Goal: Complete application form: Complete application form

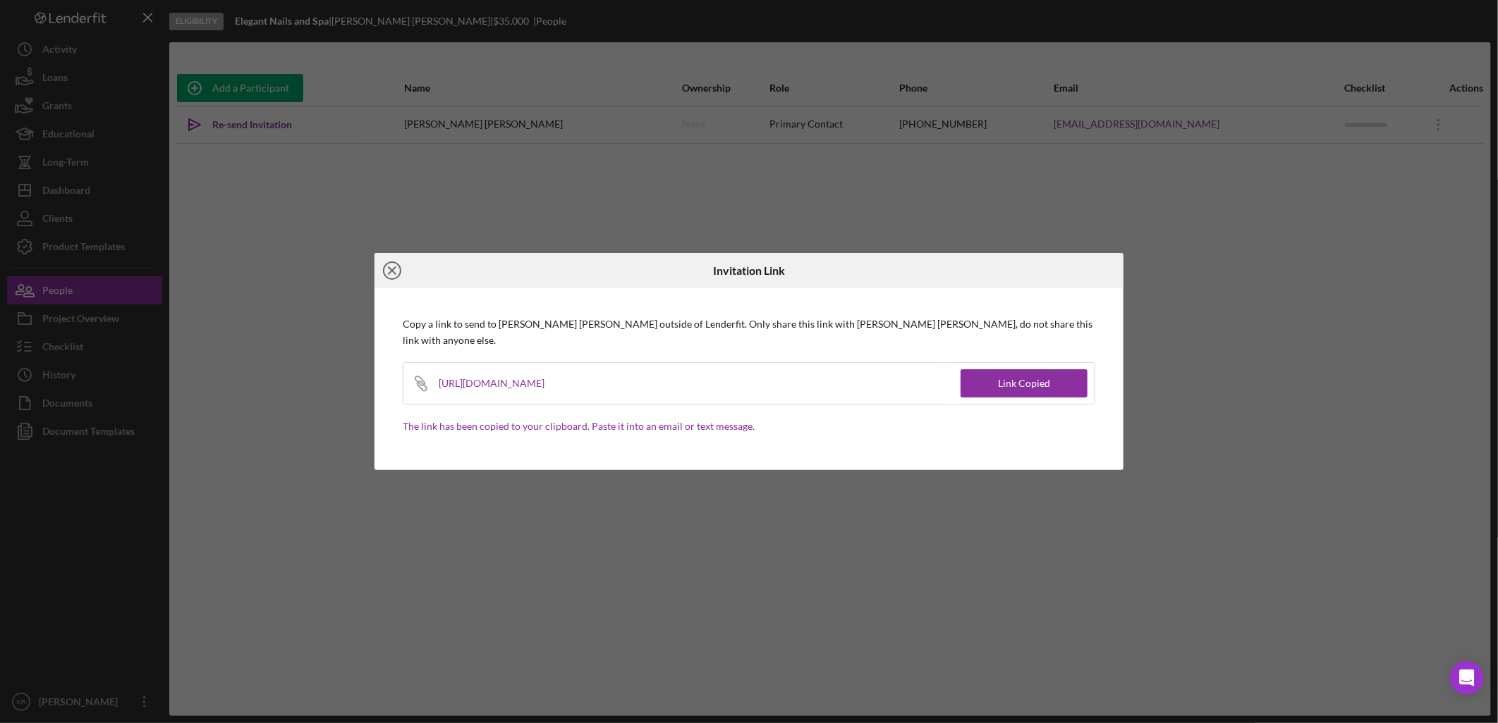
click at [396, 269] on icon "Icon/Close" at bounding box center [391, 270] width 35 height 35
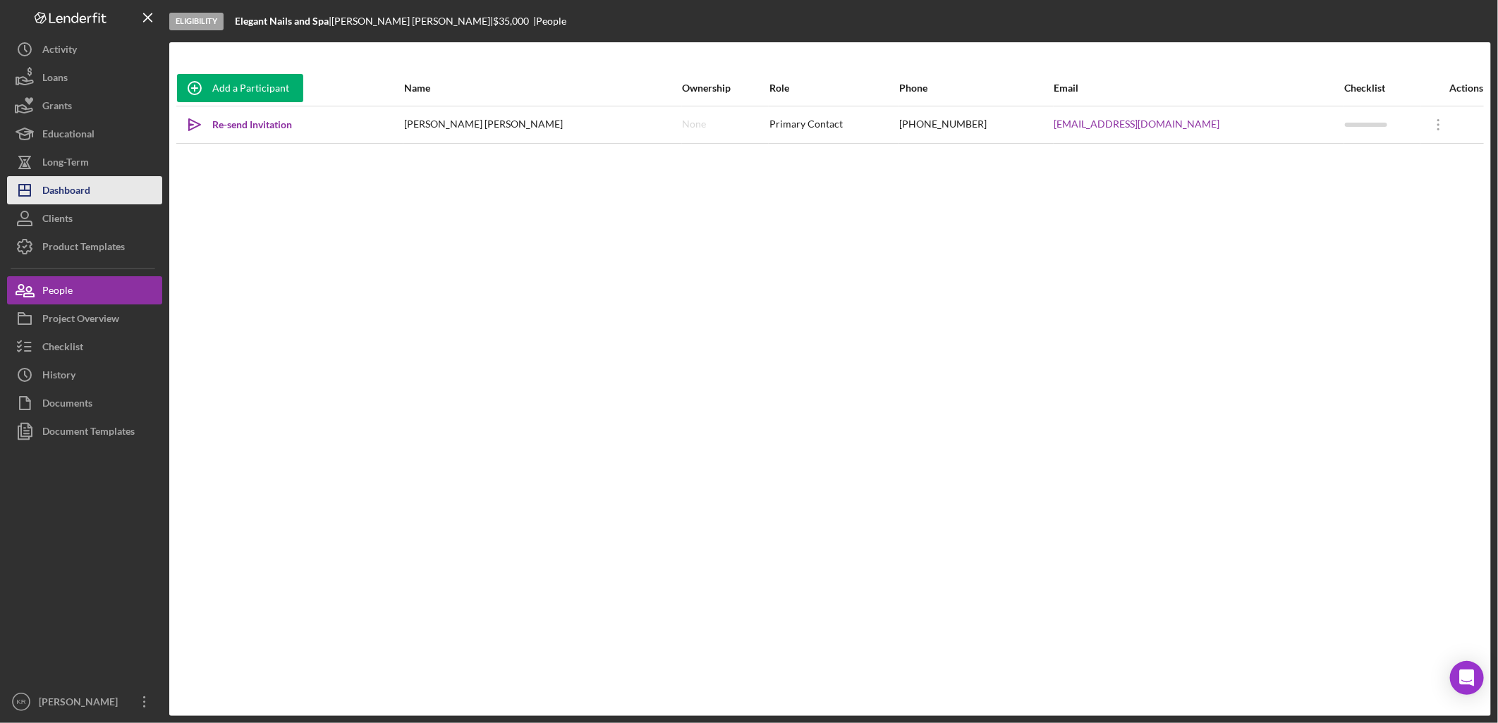
click at [82, 197] on div "Dashboard" at bounding box center [66, 192] width 48 height 32
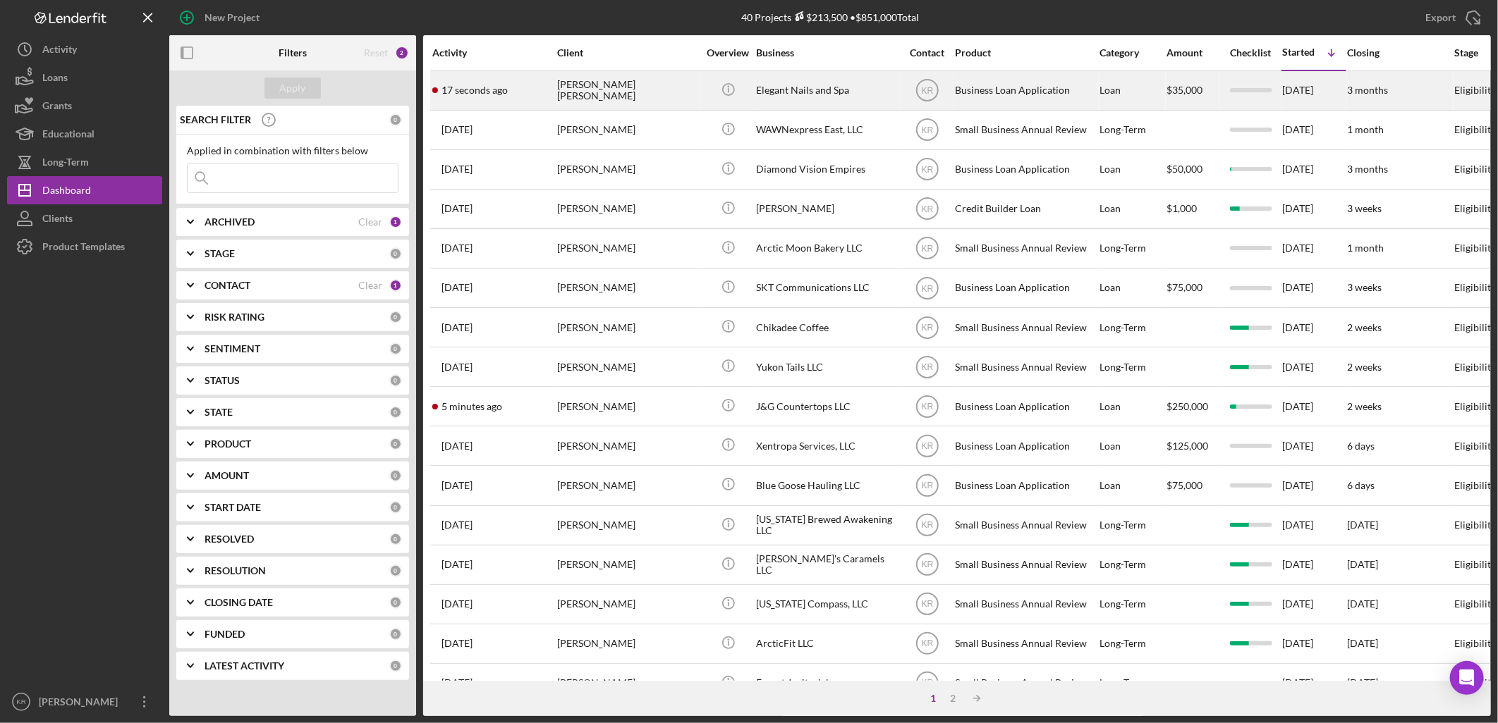
click at [647, 100] on div "[PERSON_NAME] [PERSON_NAME]" at bounding box center [627, 90] width 141 height 37
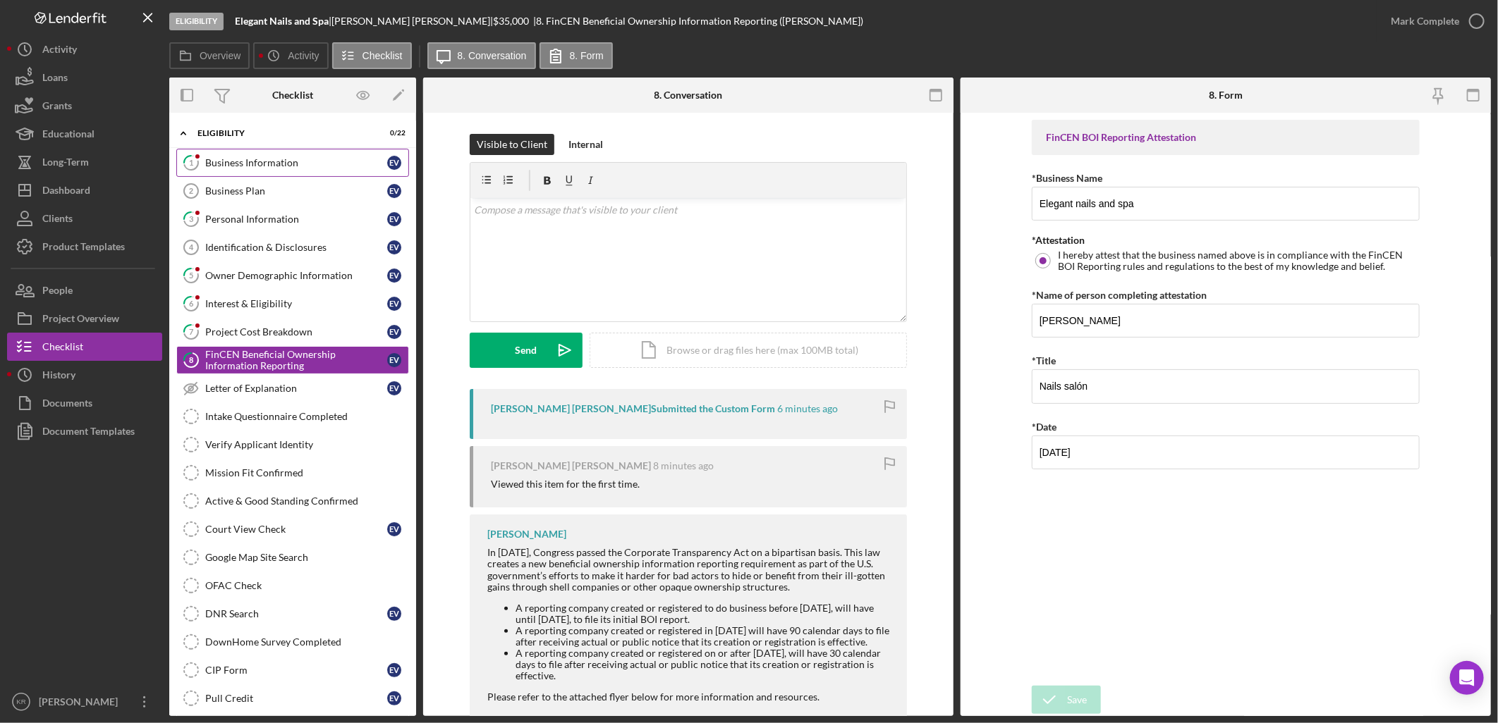
click at [238, 173] on link "1 Business Information E V" at bounding box center [292, 163] width 233 height 28
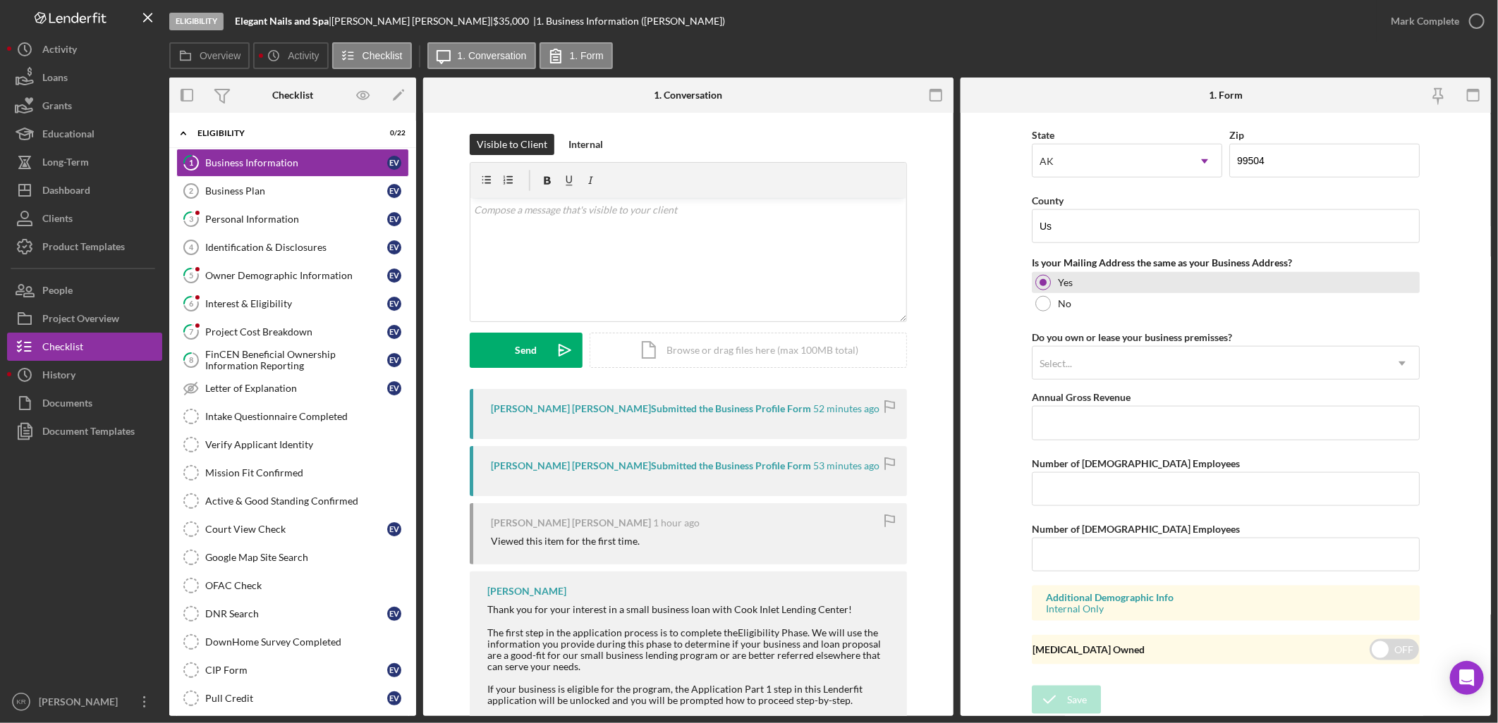
scroll to position [964, 0]
click at [237, 186] on div "Business Plan" at bounding box center [296, 190] width 182 height 11
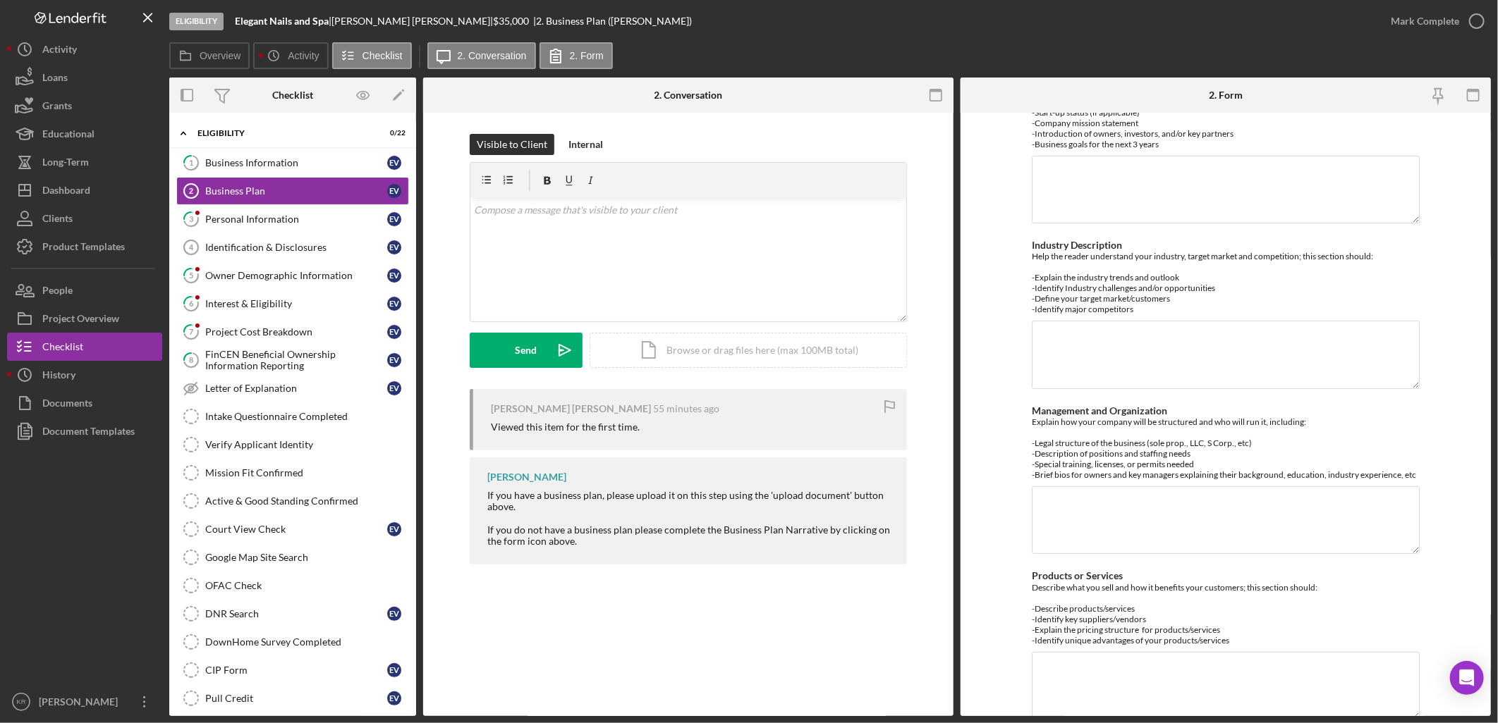
scroll to position [313, 0]
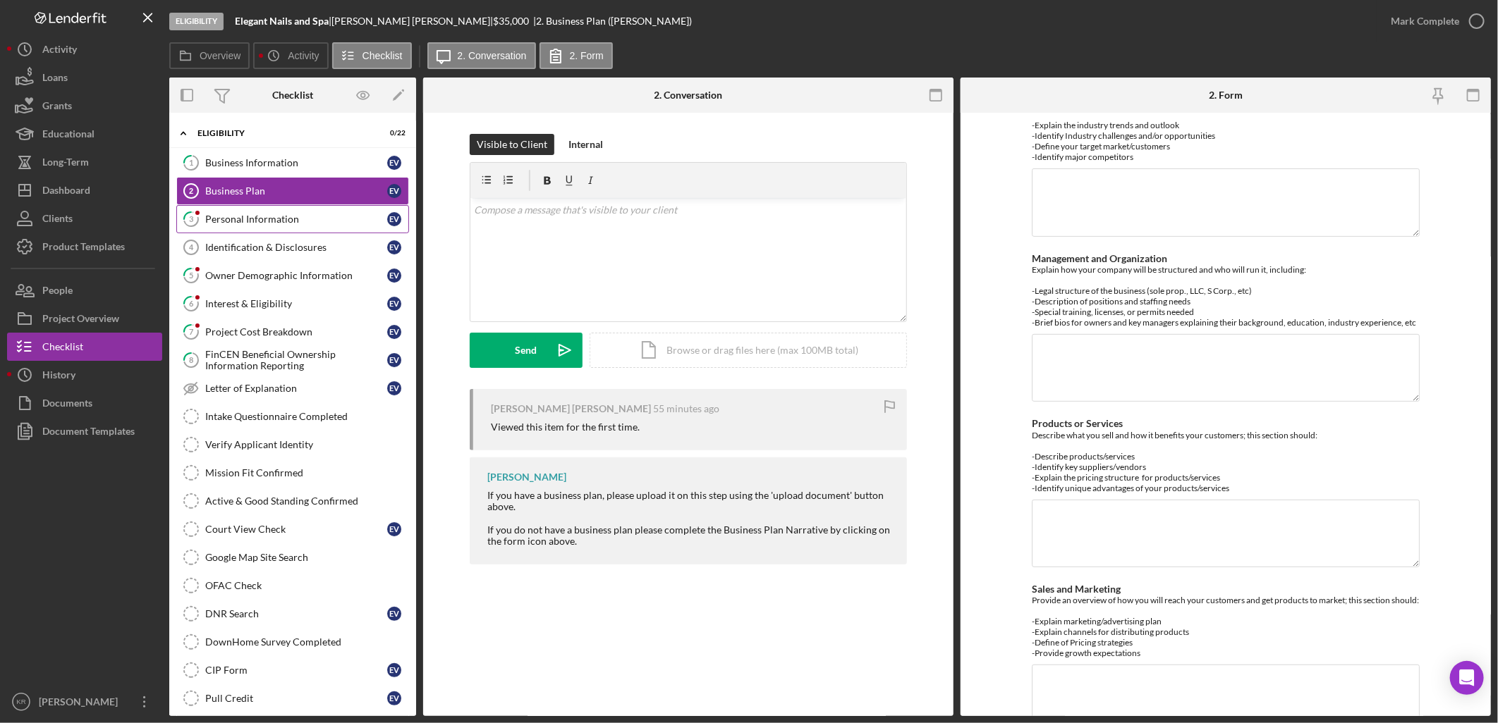
click at [293, 231] on link "3 Personal Information E V" at bounding box center [292, 219] width 233 height 28
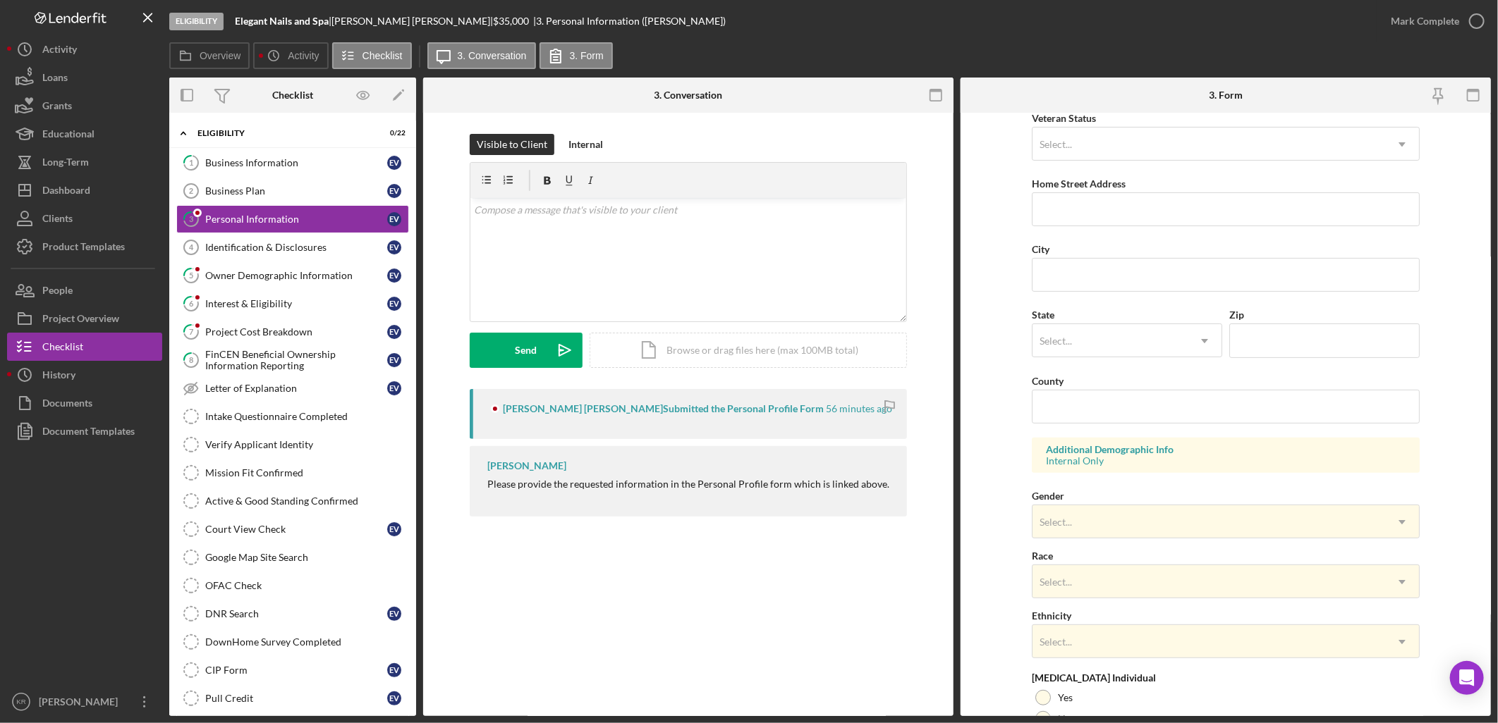
scroll to position [339, 0]
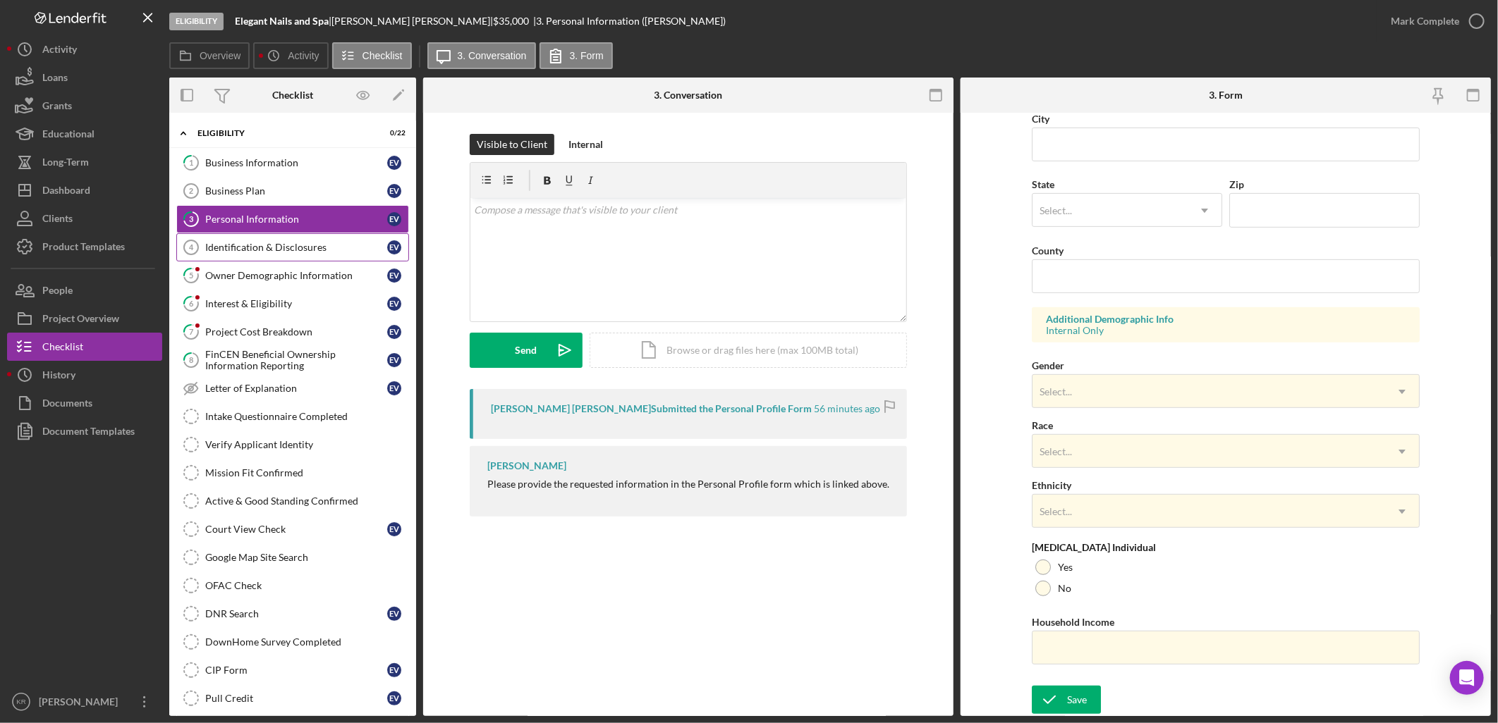
click at [251, 257] on link "Identification & Disclosures 4 Identification & Disclosures E V" at bounding box center [292, 247] width 233 height 28
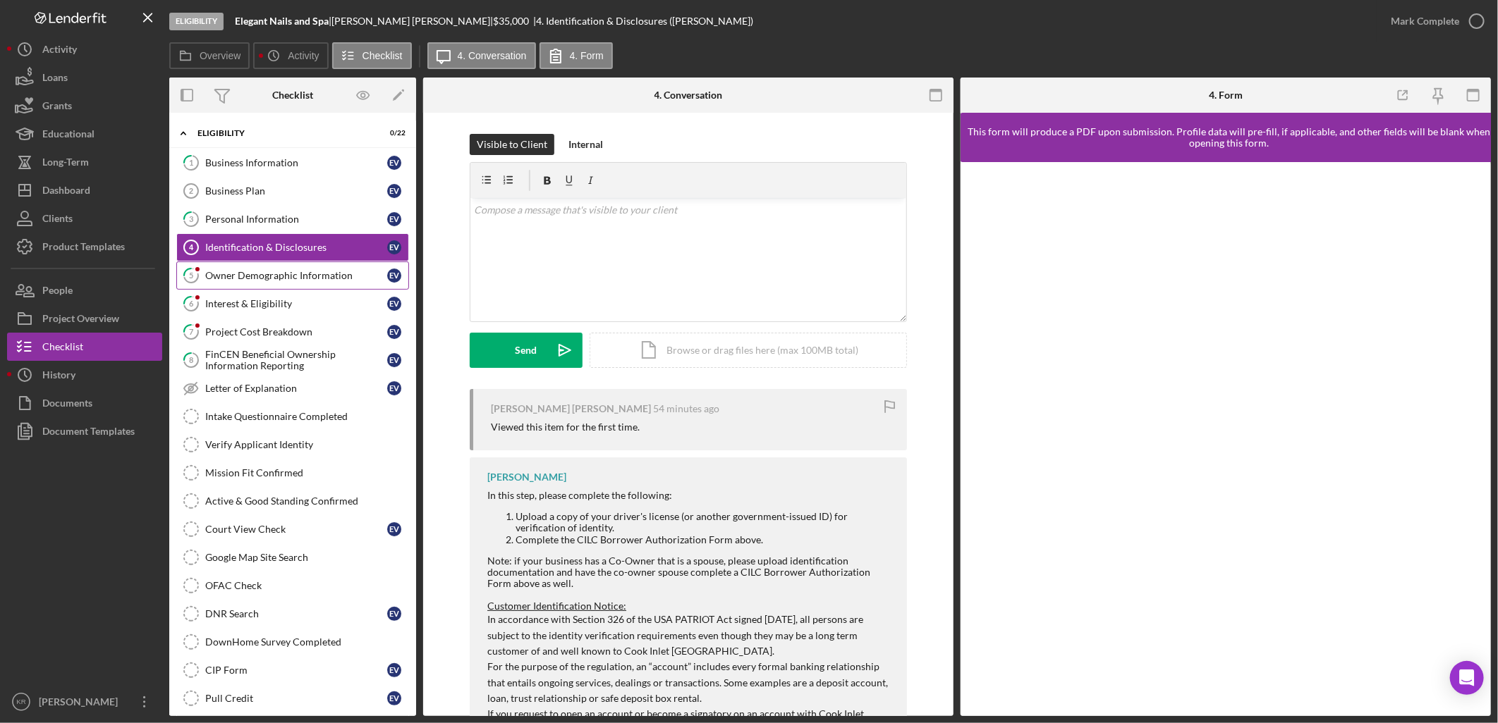
click at [262, 281] on div "Owner Demographic Information" at bounding box center [296, 275] width 182 height 11
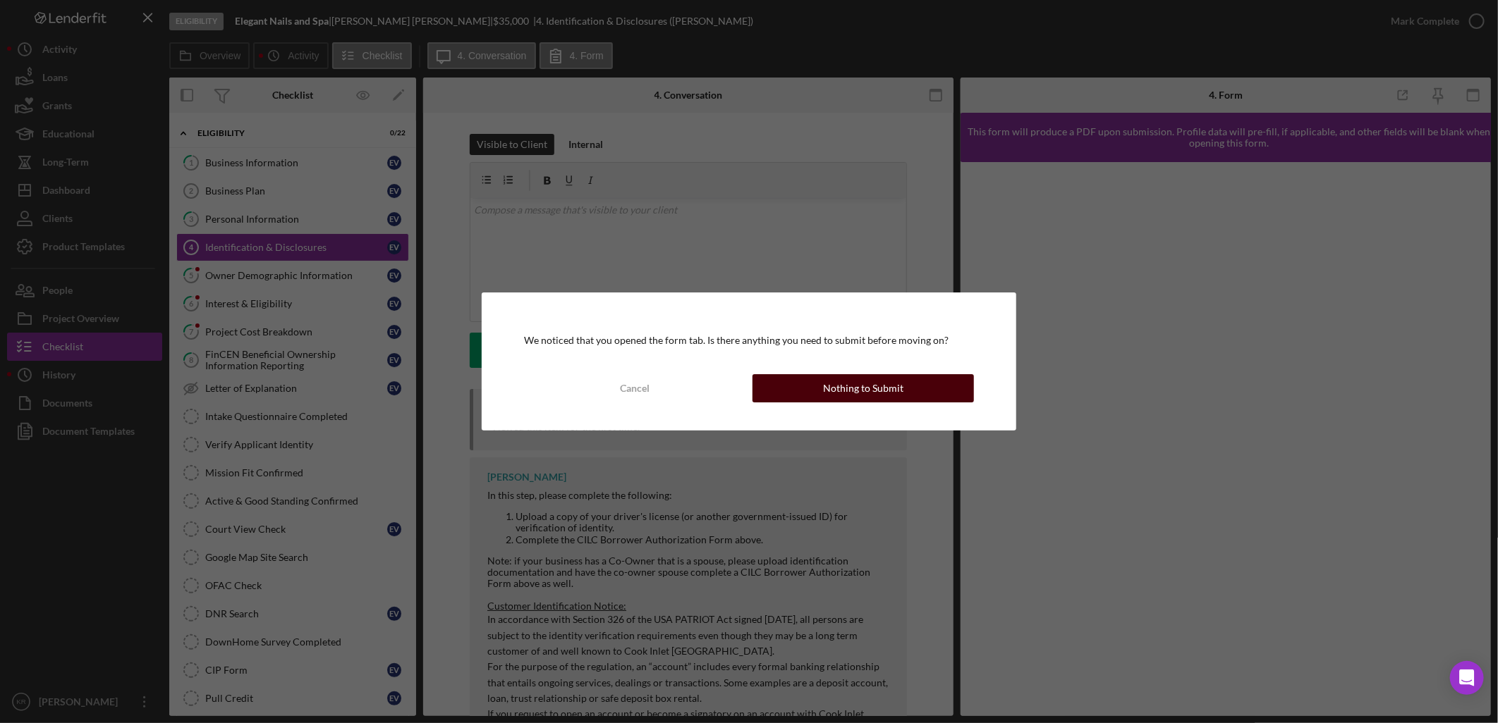
click at [880, 389] on div "Nothing to Submit" at bounding box center [863, 388] width 80 height 28
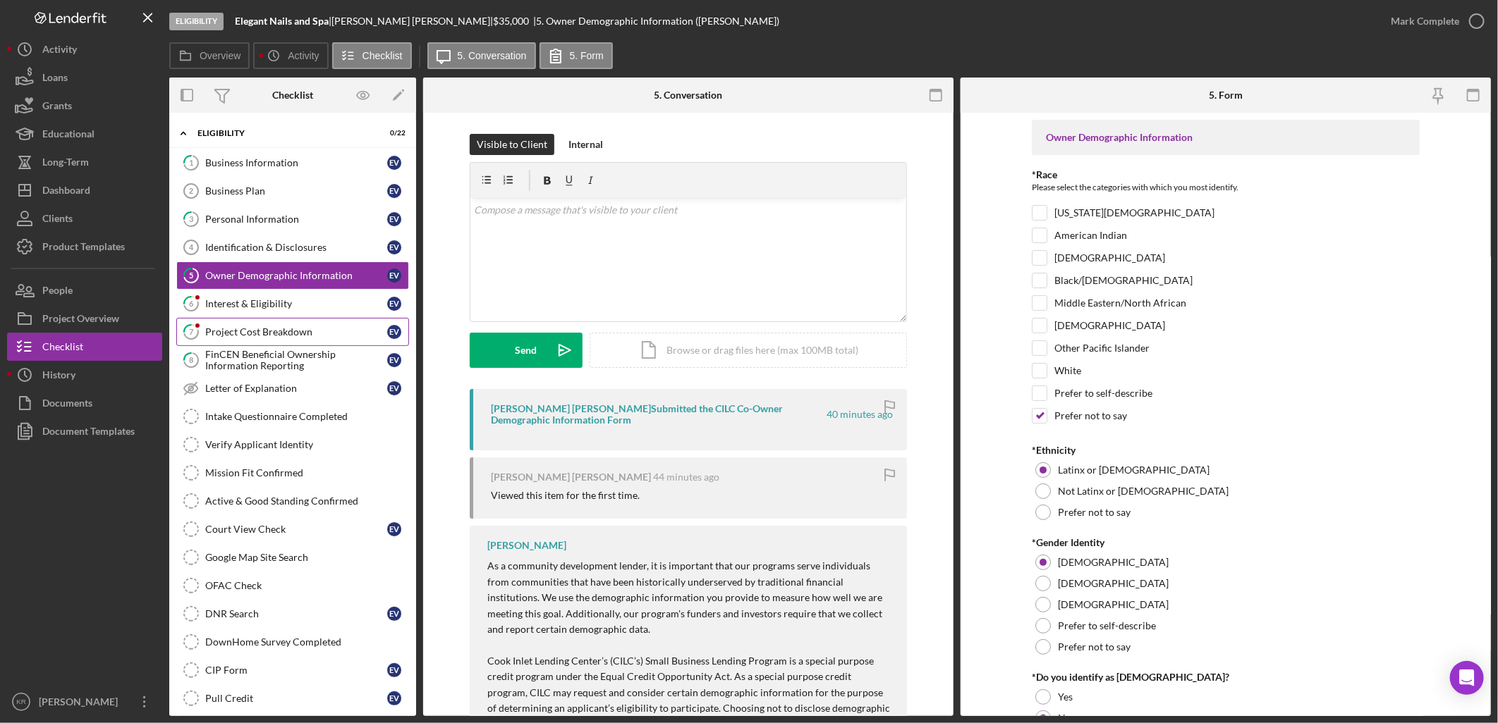
click at [264, 319] on link "7 Project Cost Breakdown E V" at bounding box center [292, 332] width 233 height 28
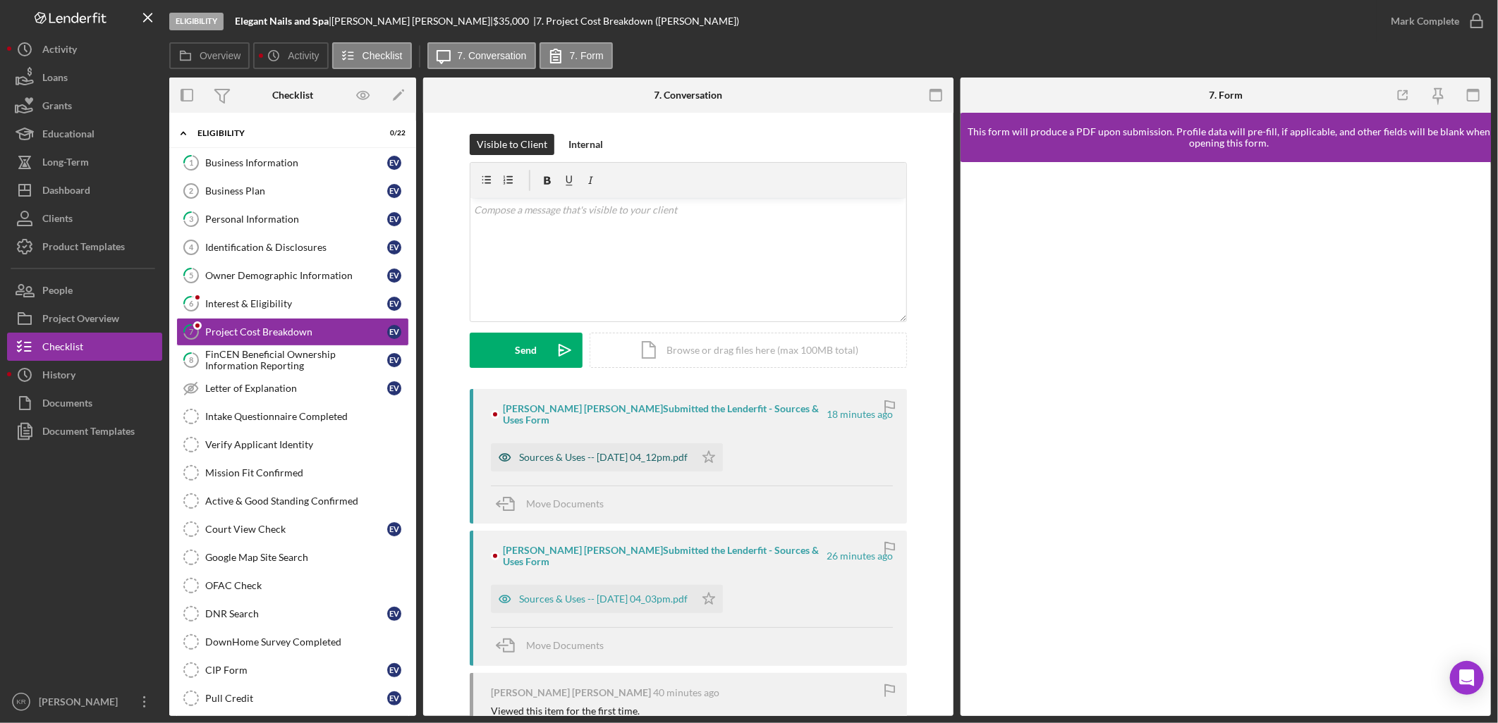
click at [558, 452] on div "Sources & Uses -- [DATE] 04_12pm.pdf" at bounding box center [603, 457] width 169 height 11
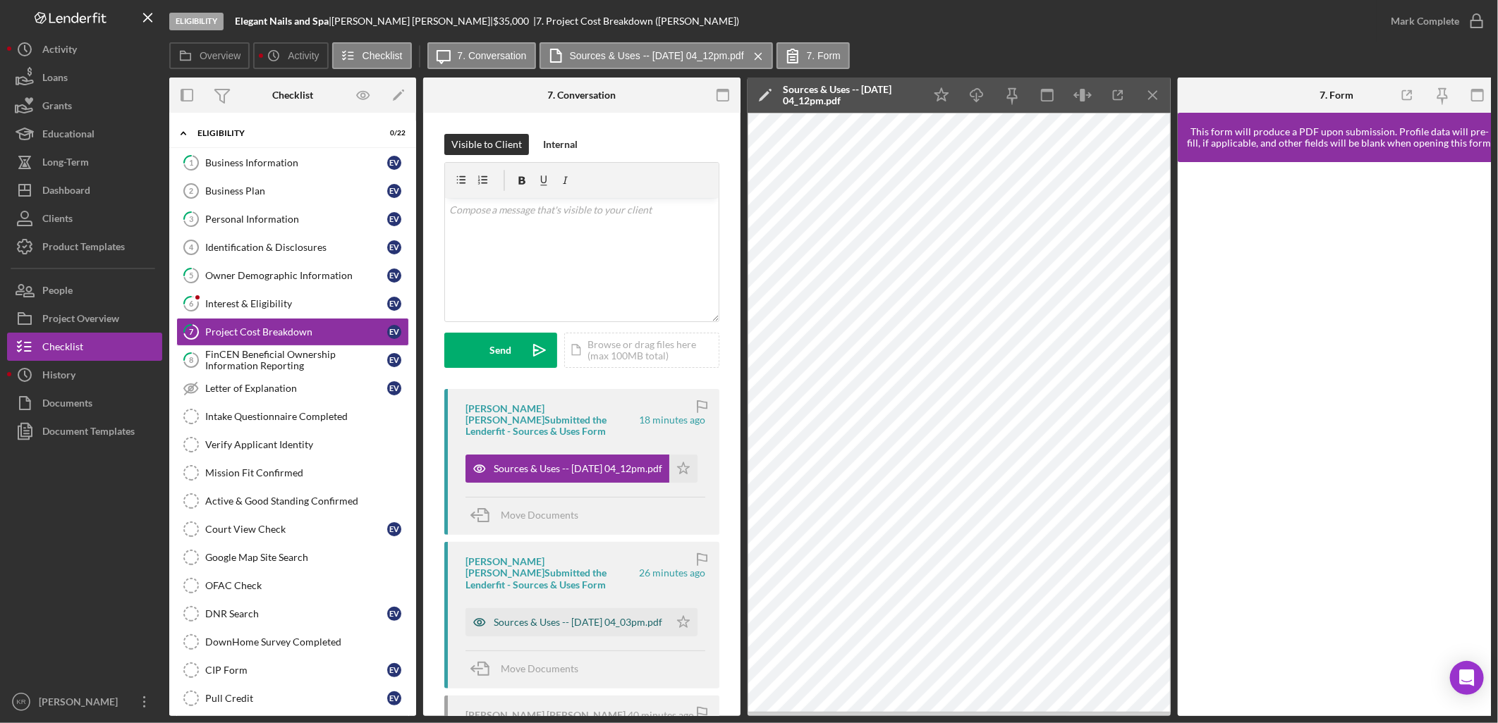
click at [552, 617] on div "Sources & Uses -- [DATE] 04_03pm.pdf" at bounding box center [578, 622] width 169 height 11
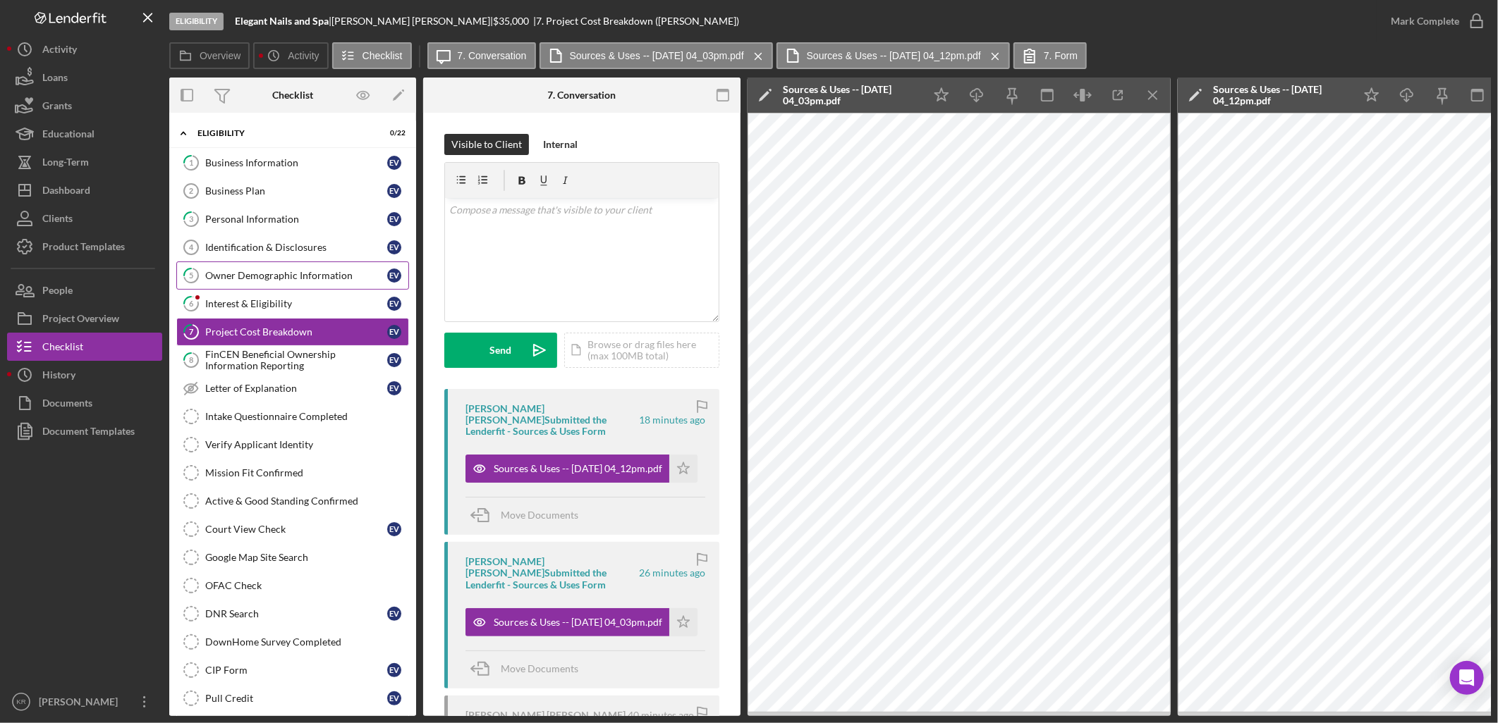
click at [245, 284] on link "5 Owner Demographic Information E V" at bounding box center [292, 276] width 233 height 28
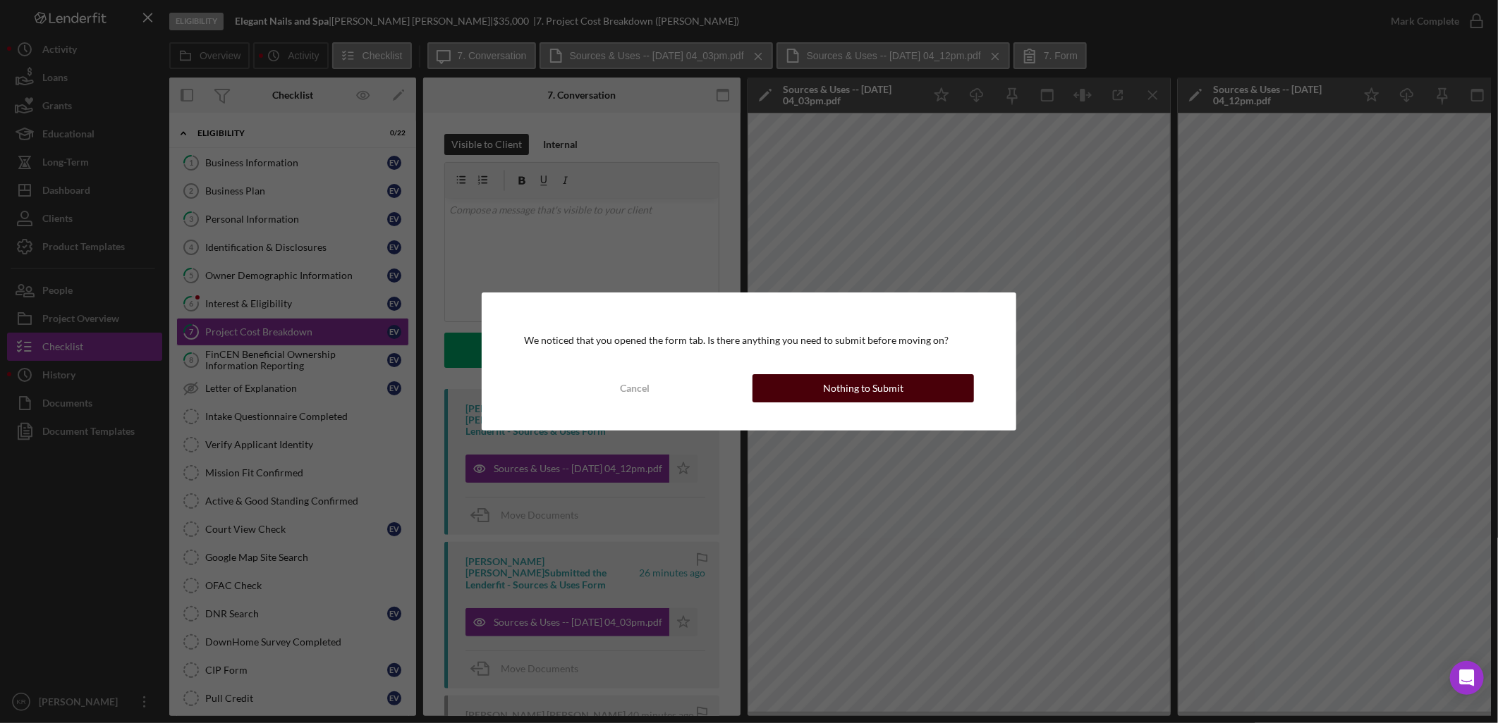
click at [776, 379] on button "Nothing to Submit" at bounding box center [862, 388] width 221 height 28
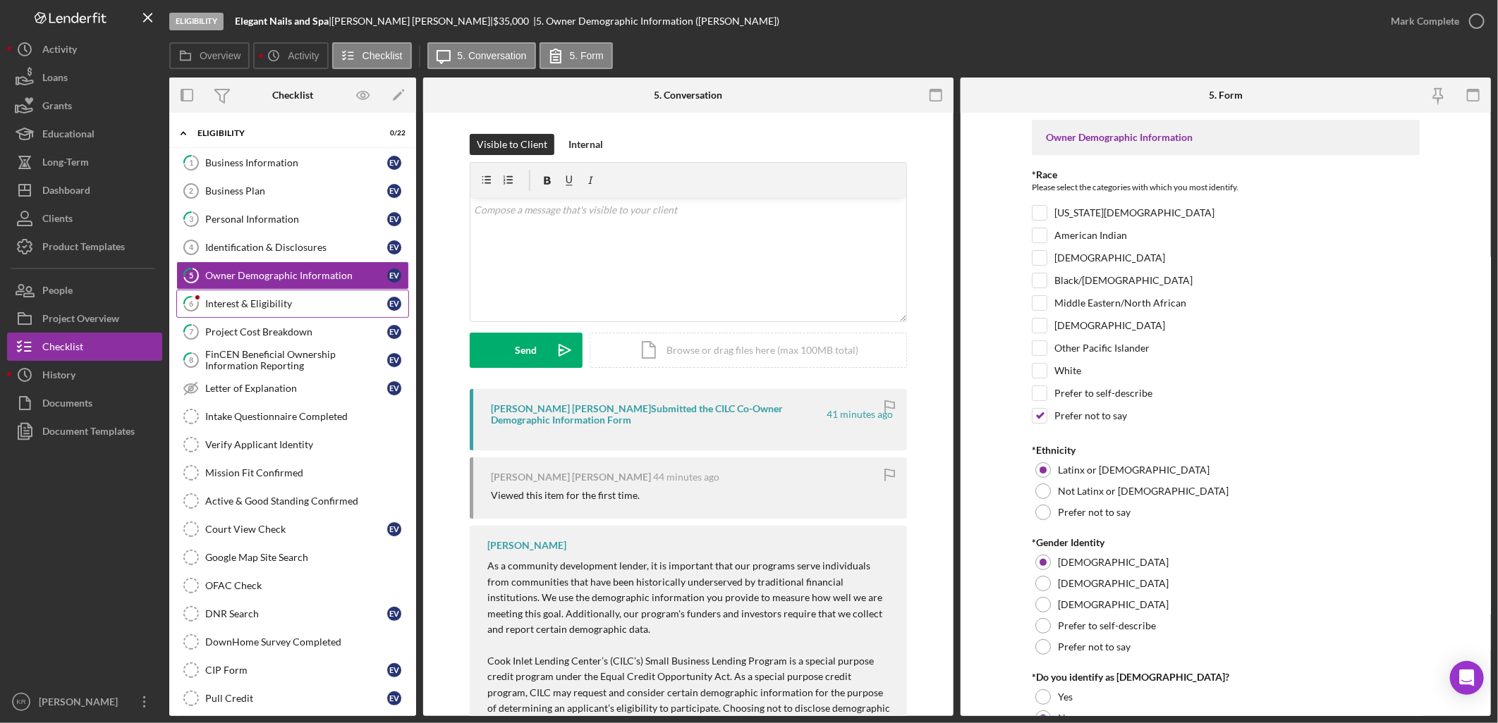
click at [257, 306] on div "Interest & Eligibility" at bounding box center [296, 303] width 182 height 11
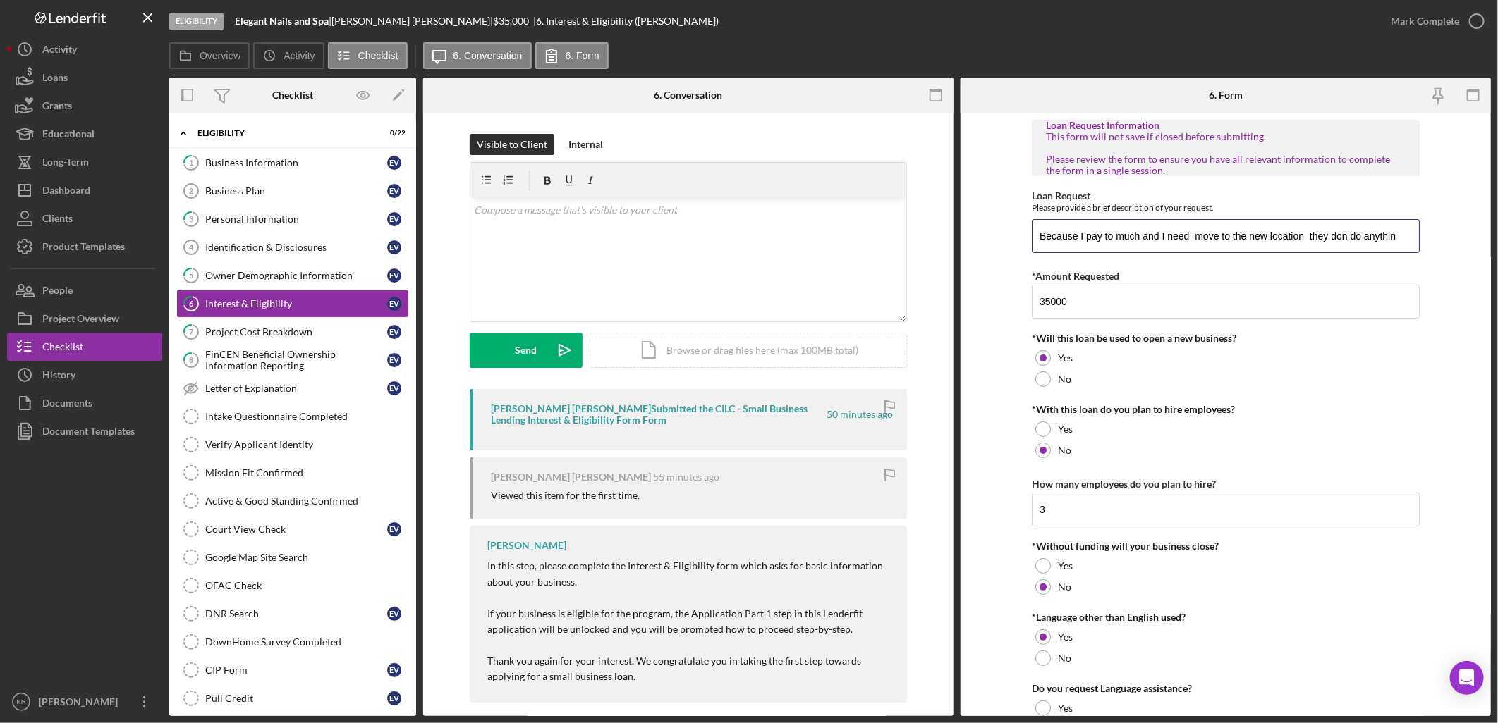
drag, startPoint x: 1114, startPoint y: 235, endPoint x: 1484, endPoint y: 275, distance: 372.3
click at [1484, 275] on form "Loan Request Information This form will not save if closed before submitting. P…" at bounding box center [1225, 415] width 530 height 604
click at [1423, 280] on form "Loan Request Information This form will not save if closed before submitting. P…" at bounding box center [1225, 415] width 530 height 604
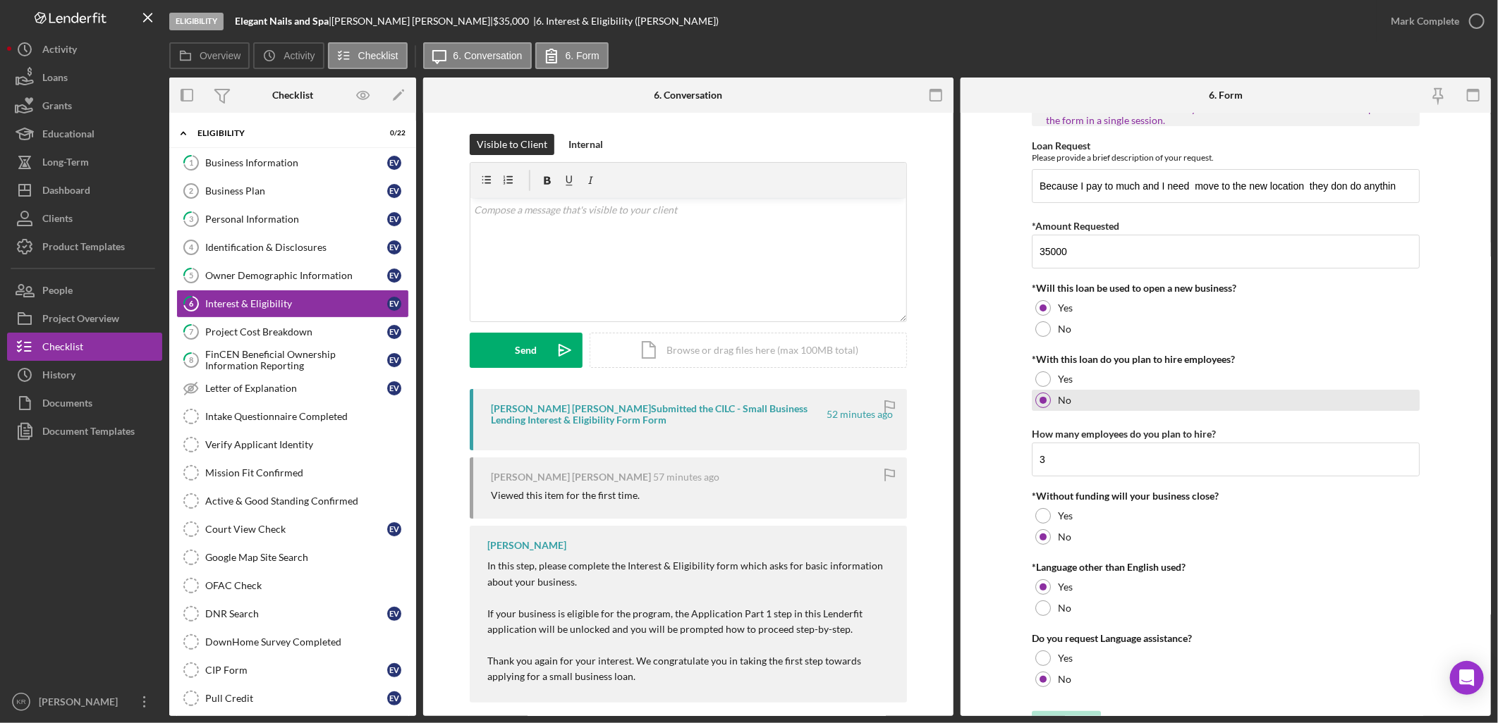
scroll to position [75, 0]
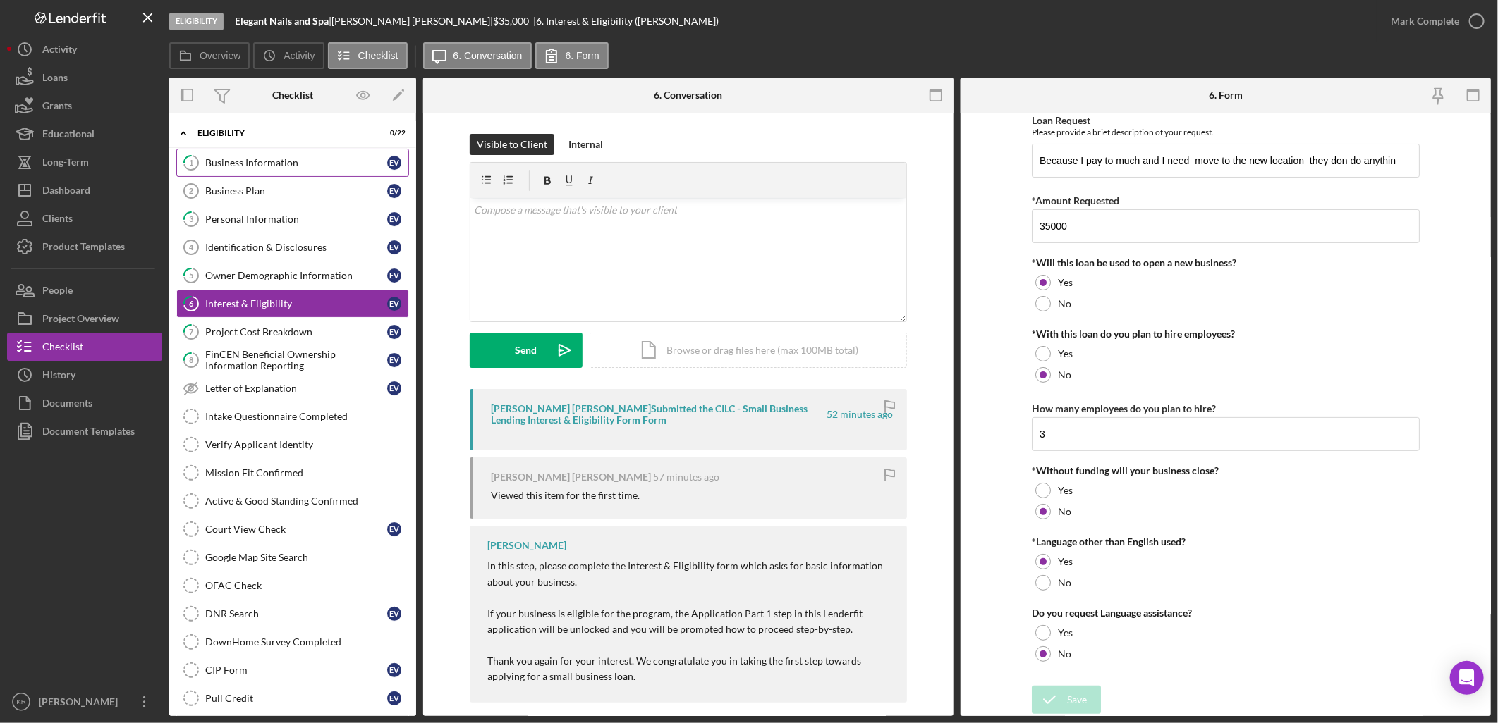
click at [244, 167] on div "Business Information" at bounding box center [296, 162] width 182 height 11
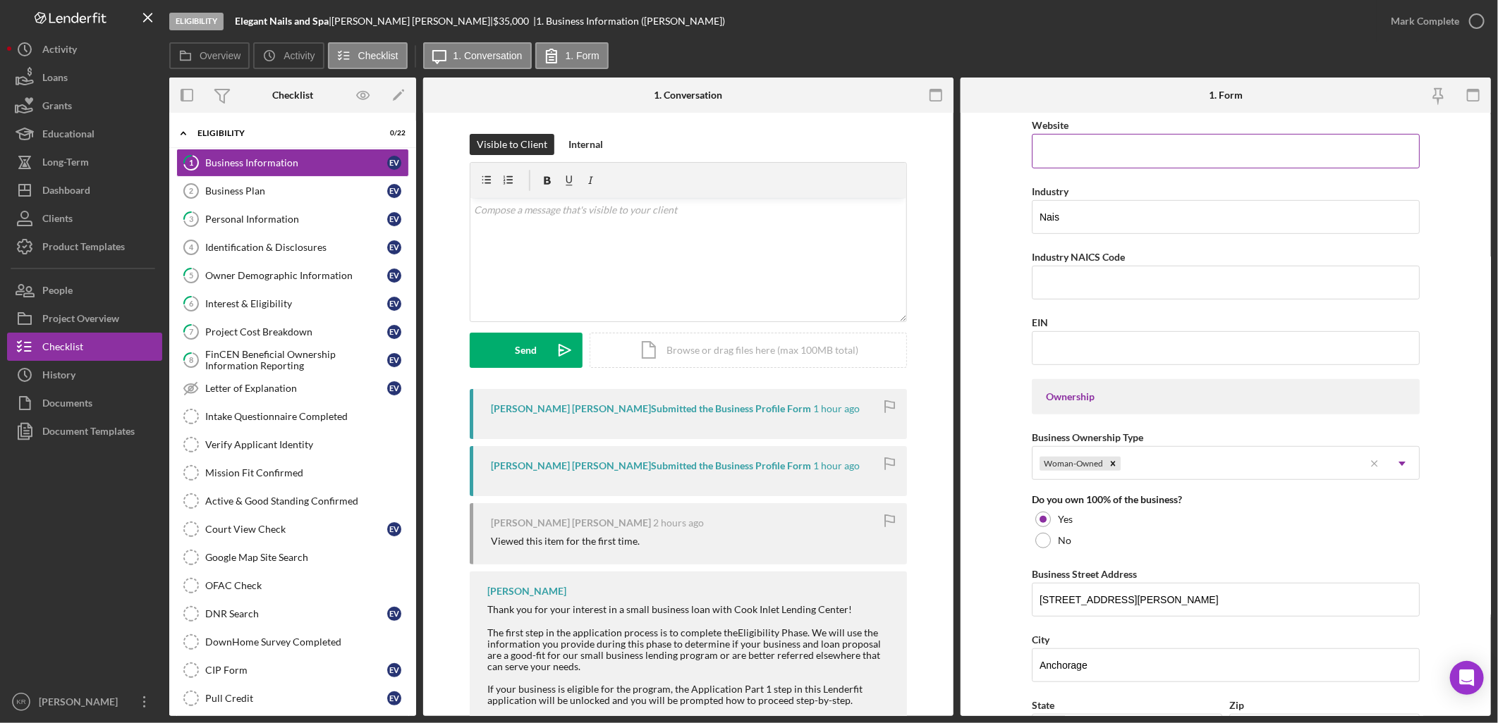
scroll to position [783, 0]
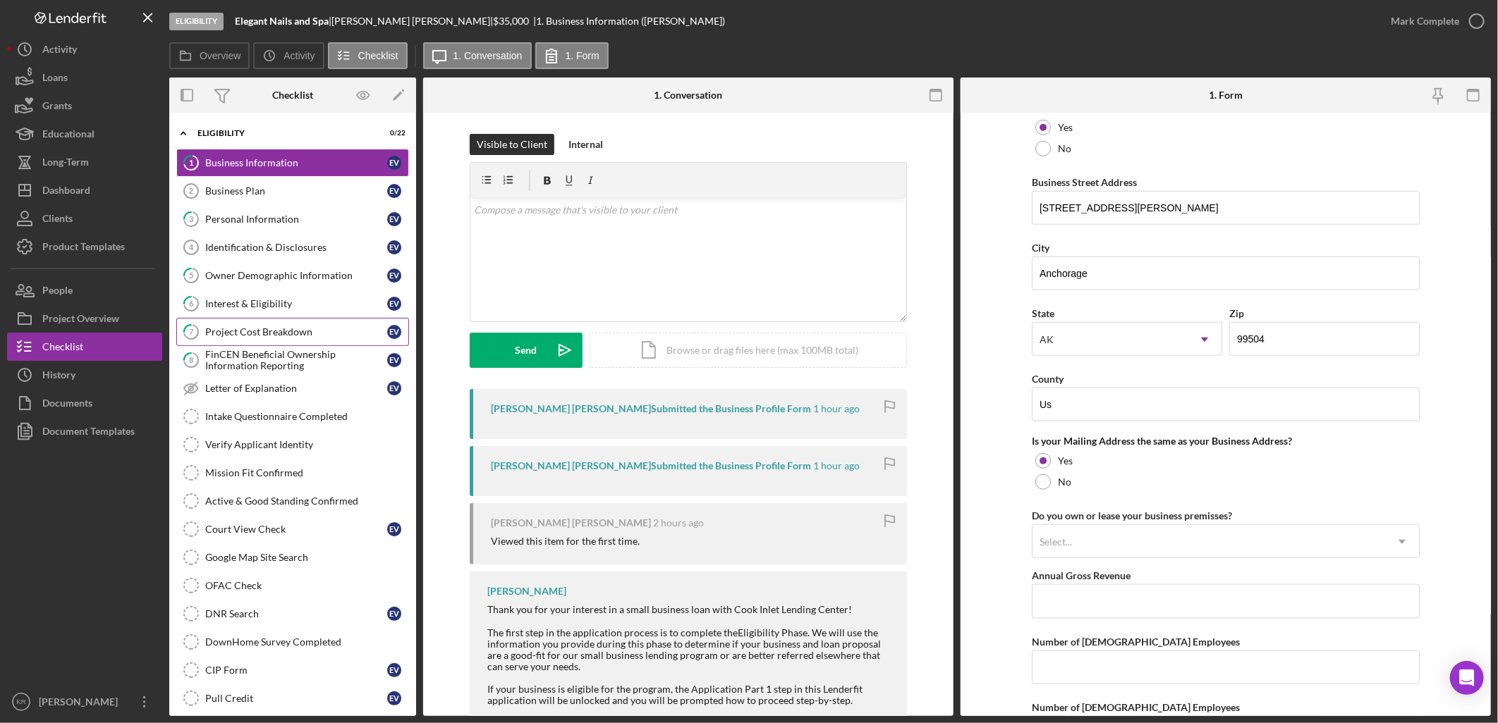
click at [240, 333] on div "Project Cost Breakdown" at bounding box center [296, 331] width 182 height 11
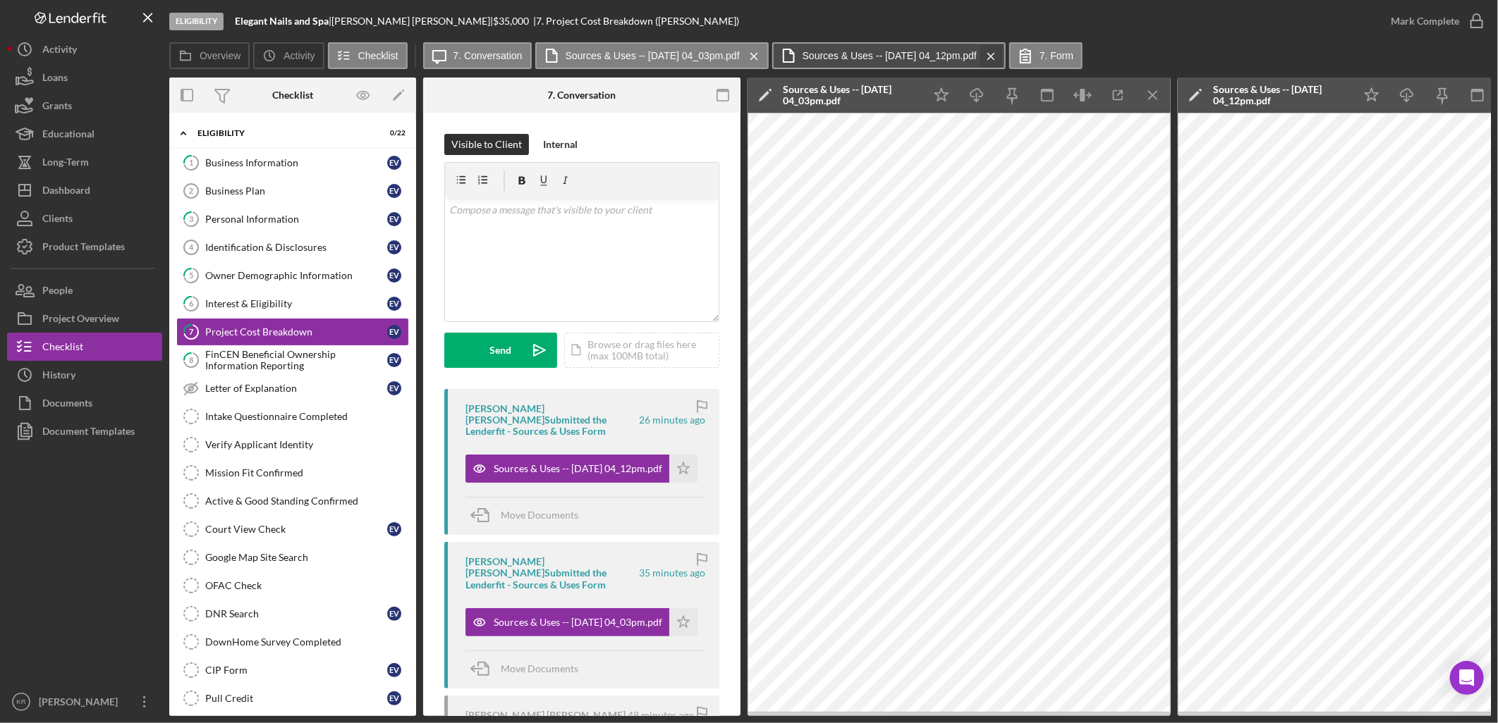
click at [764, 56] on icon "Icon/Menu Close" at bounding box center [754, 56] width 25 height 35
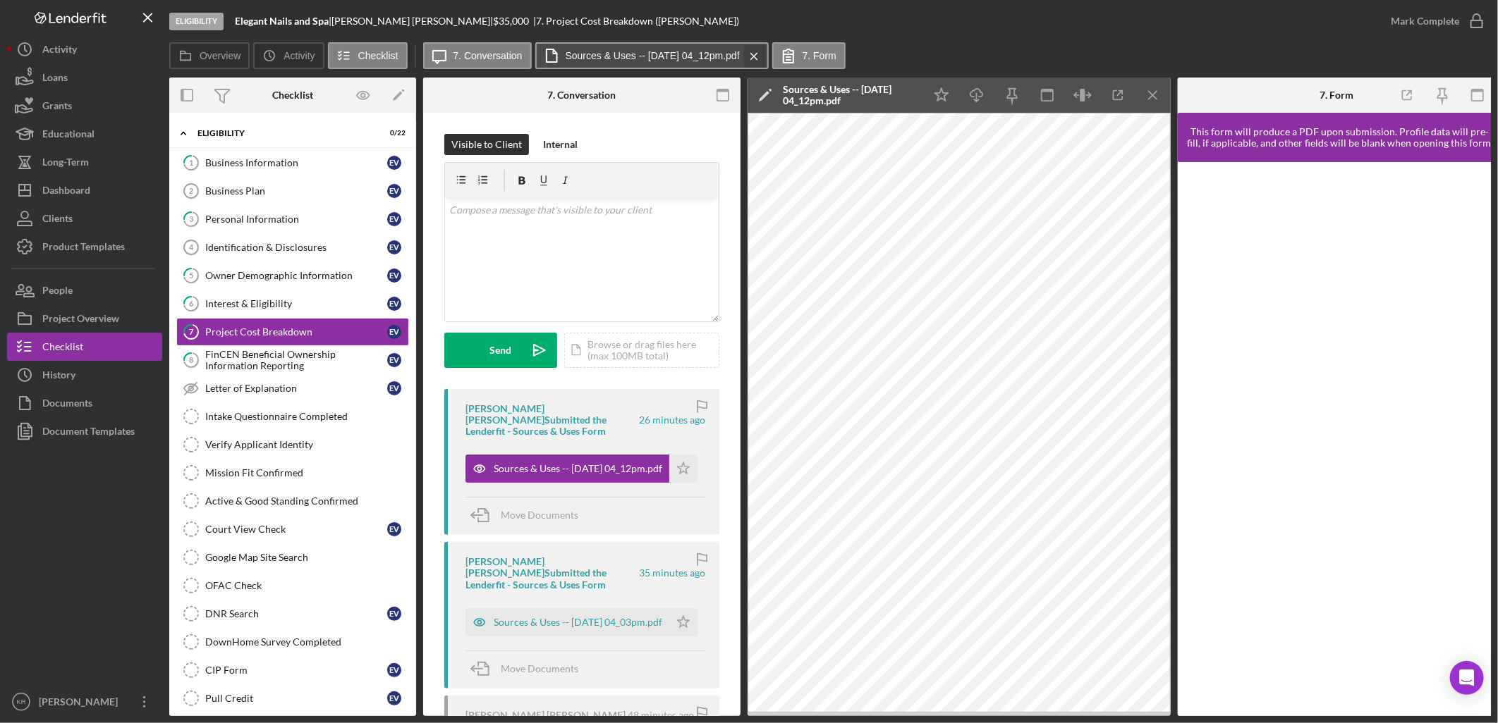
click at [764, 56] on icon "Icon/Menu Close" at bounding box center [754, 56] width 25 height 35
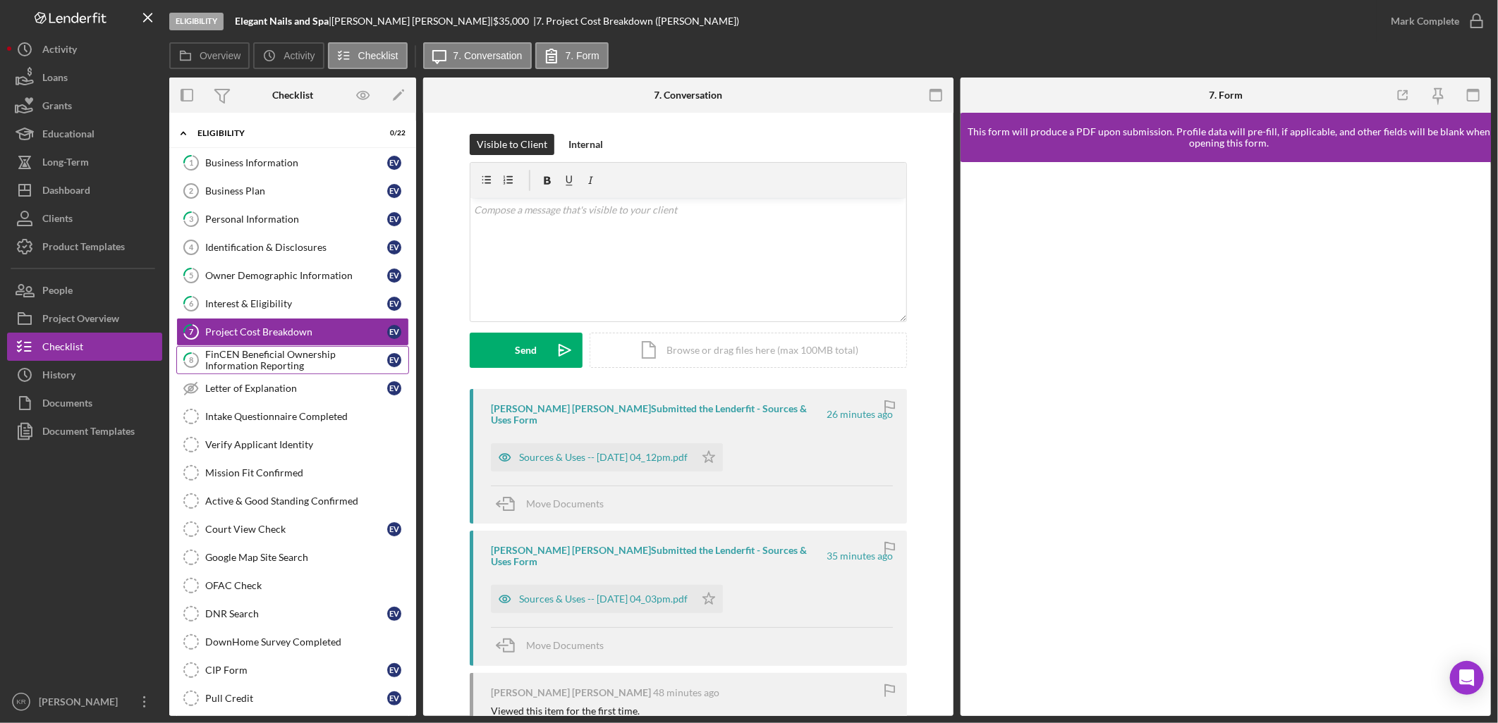
click at [286, 368] on div "FinCEN Beneficial Ownership Information Reporting" at bounding box center [296, 360] width 182 height 23
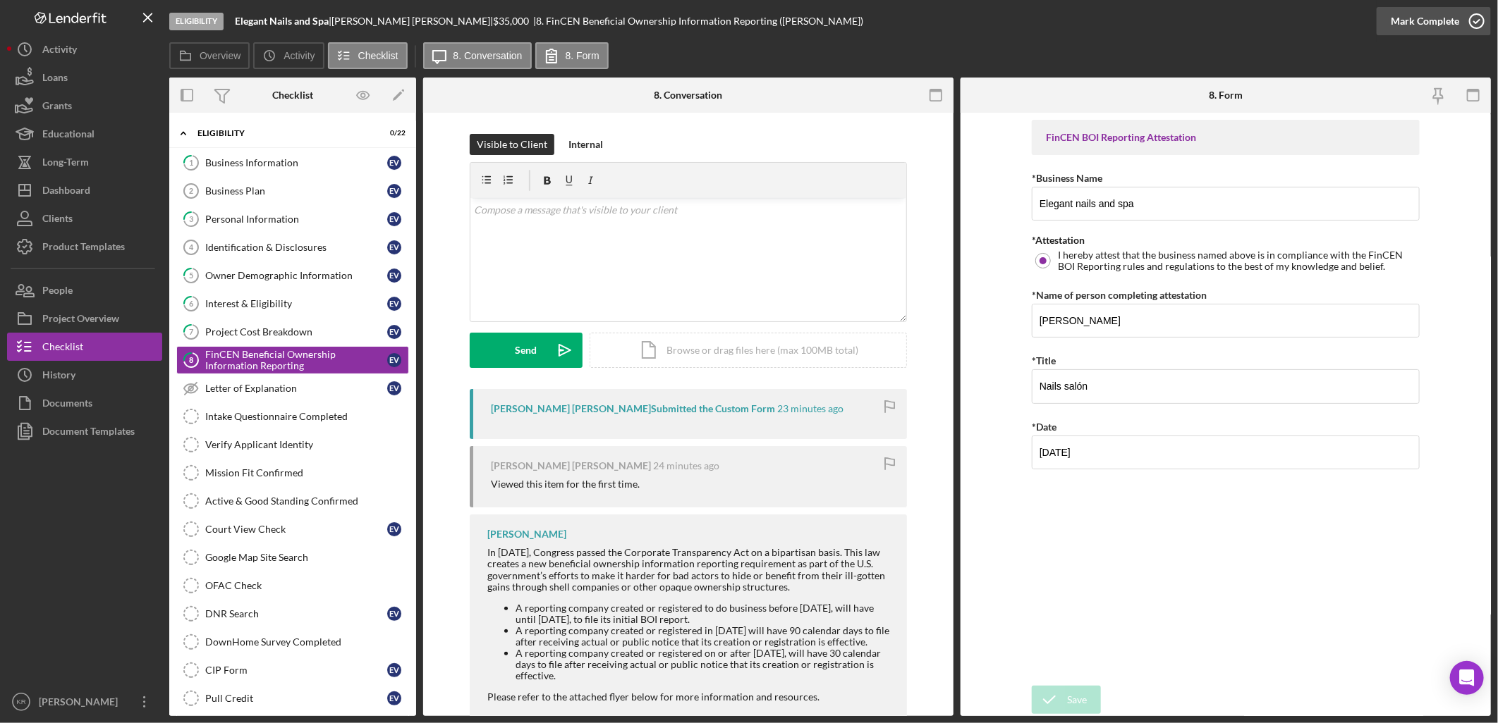
click at [1425, 20] on div "Mark Complete" at bounding box center [1424, 21] width 68 height 28
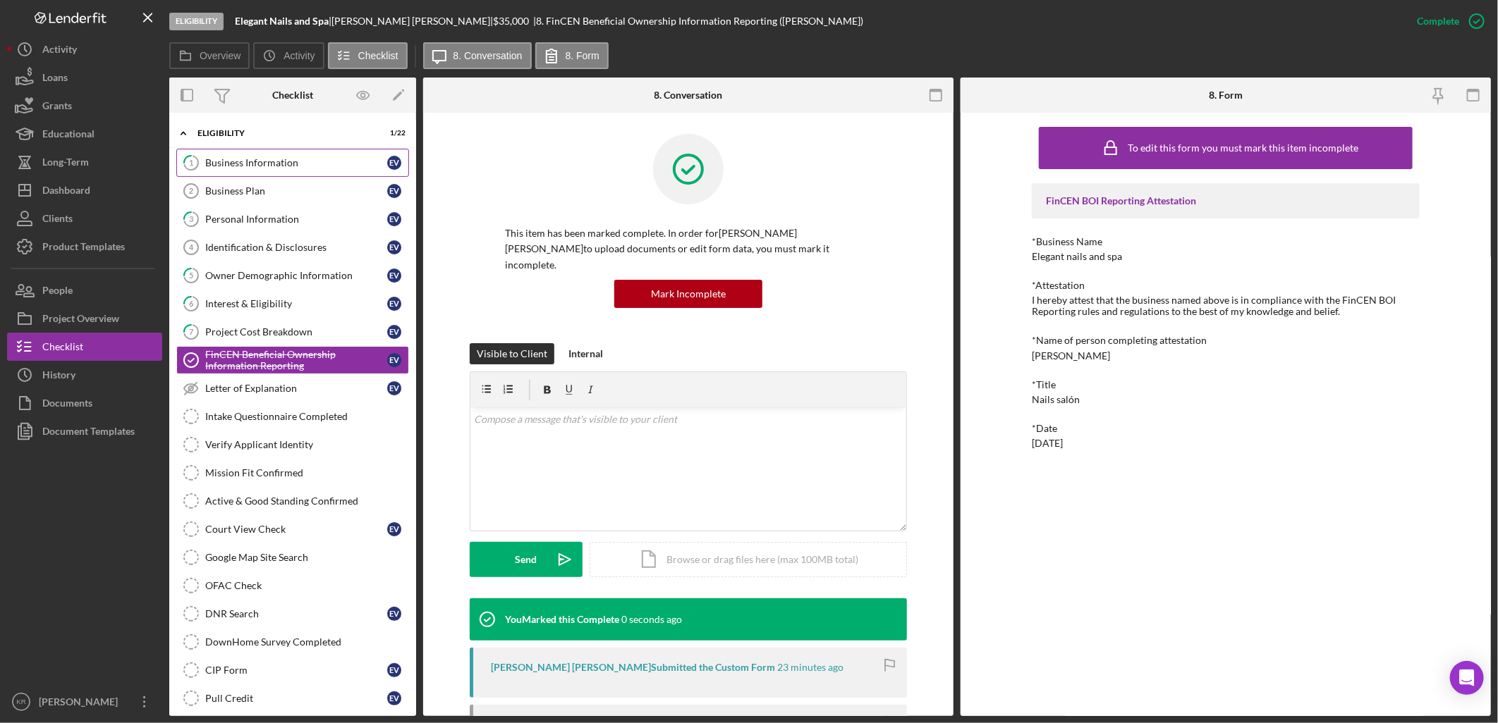
click at [269, 149] on link "1 Business Information E V" at bounding box center [292, 163] width 233 height 28
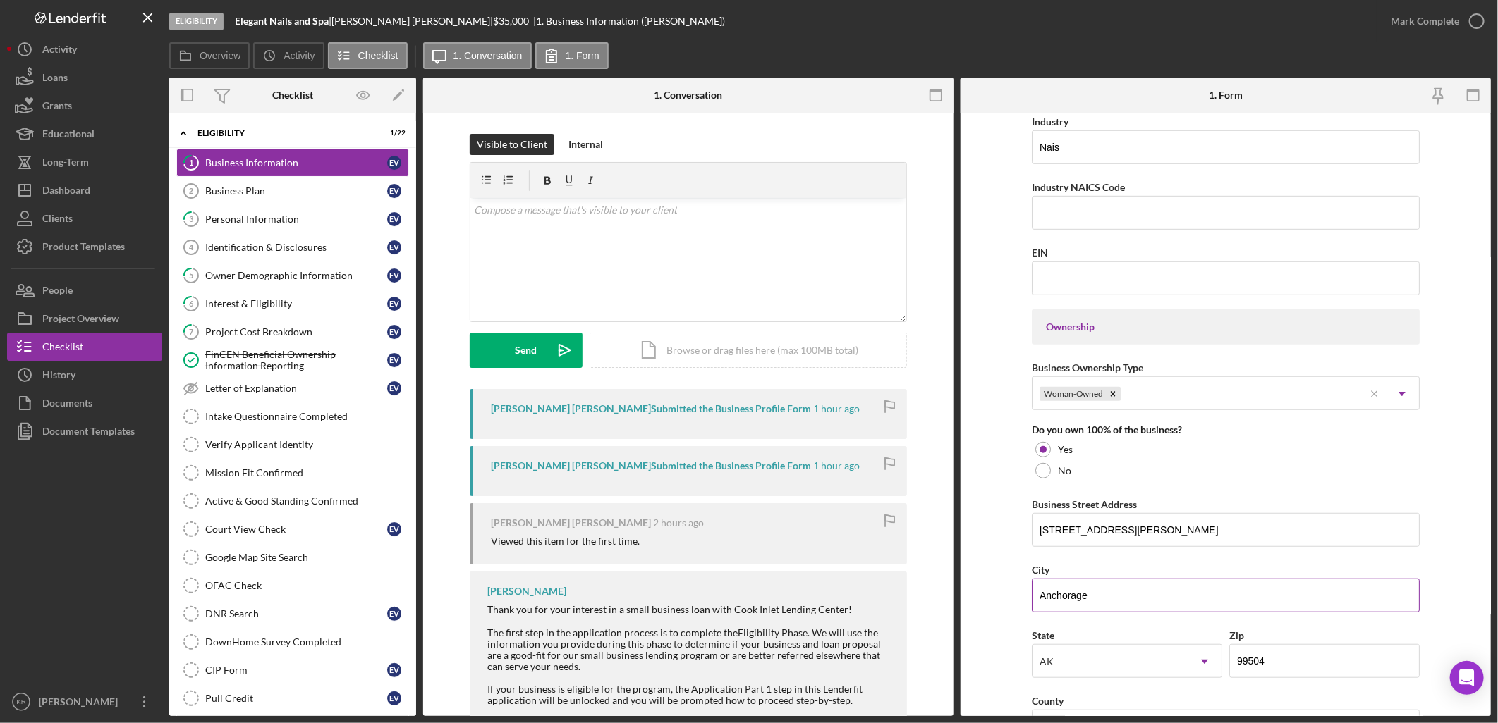
scroll to position [416, 0]
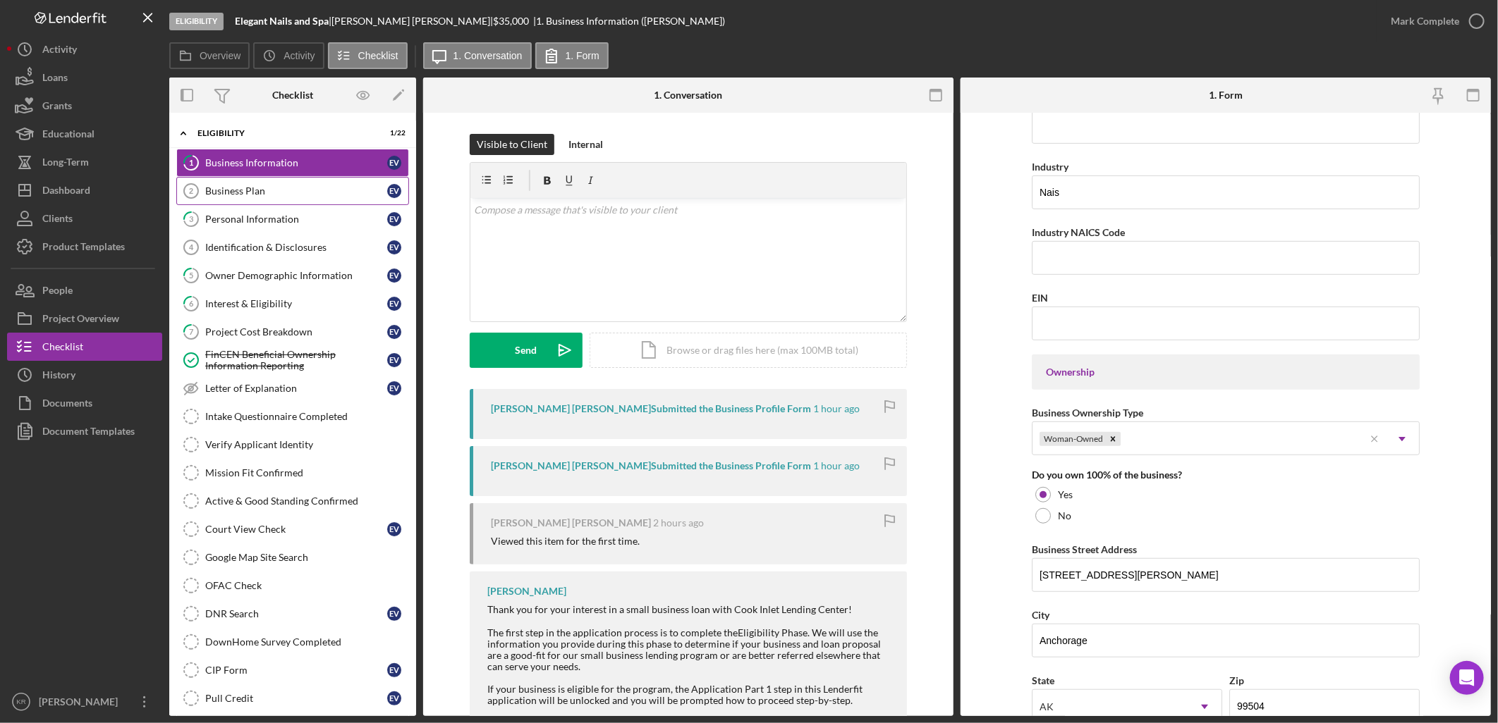
click at [275, 193] on div "Business Plan" at bounding box center [296, 190] width 182 height 11
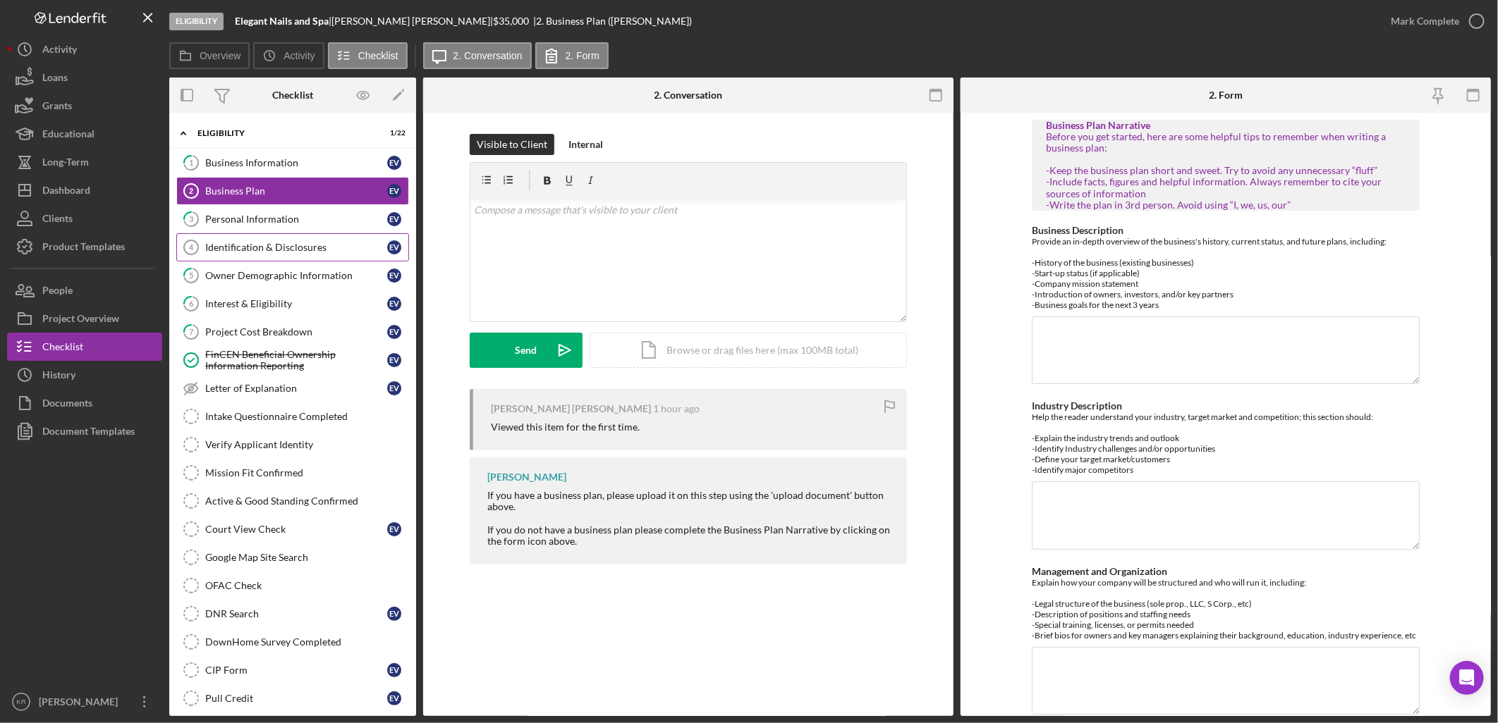
click at [257, 241] on link "Identification & Disclosures 4 Identification & Disclosures E V" at bounding box center [292, 247] width 233 height 28
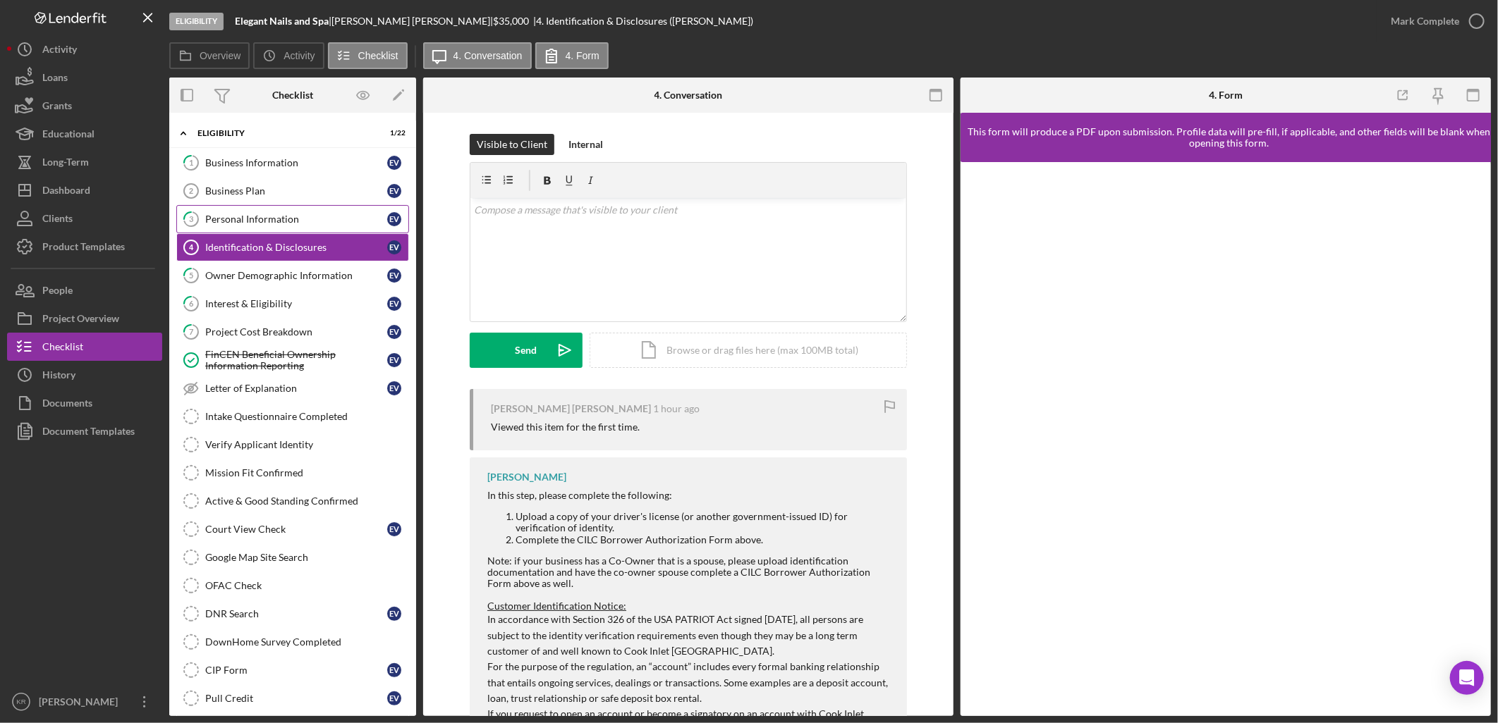
click at [265, 213] on link "3 Personal Information E V" at bounding box center [292, 219] width 233 height 28
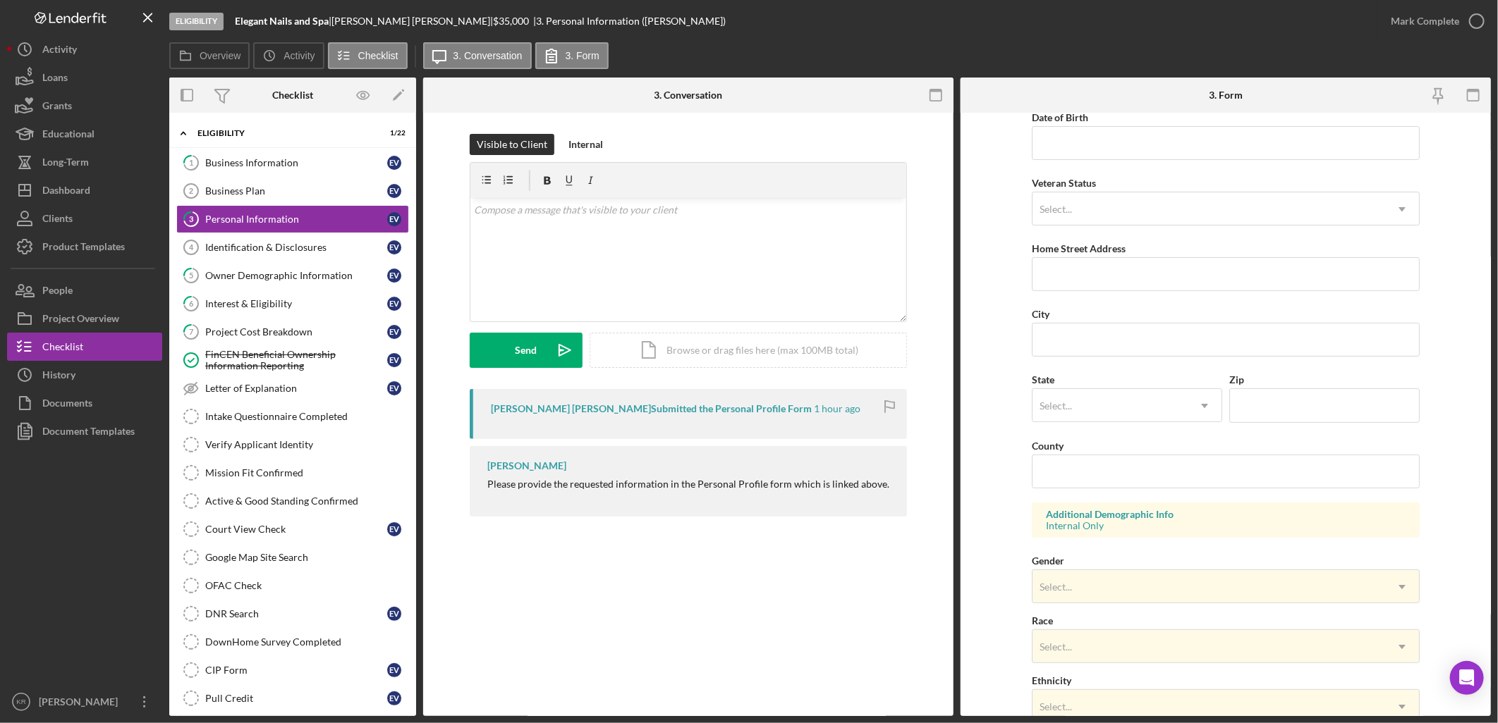
scroll to position [104, 0]
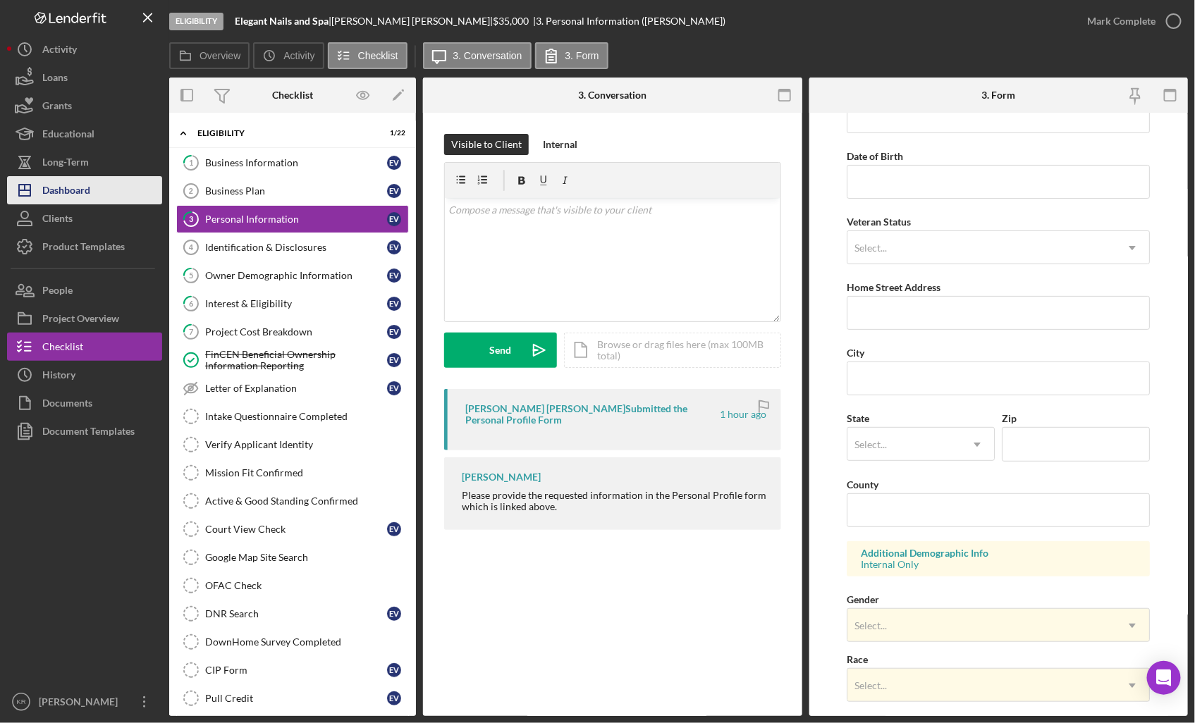
click at [30, 185] on polygon "button" at bounding box center [24, 190] width 11 height 11
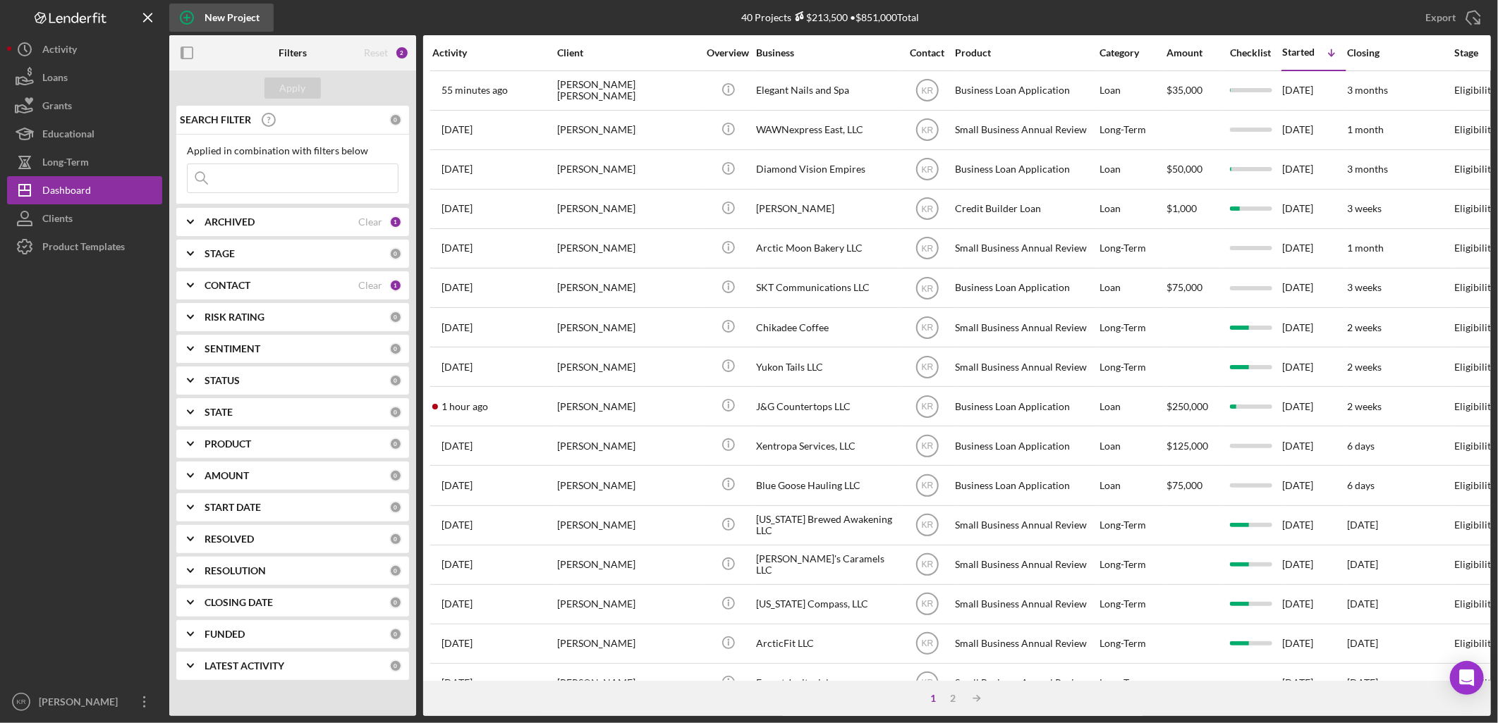
click at [171, 17] on icon "button" at bounding box center [186, 17] width 35 height 35
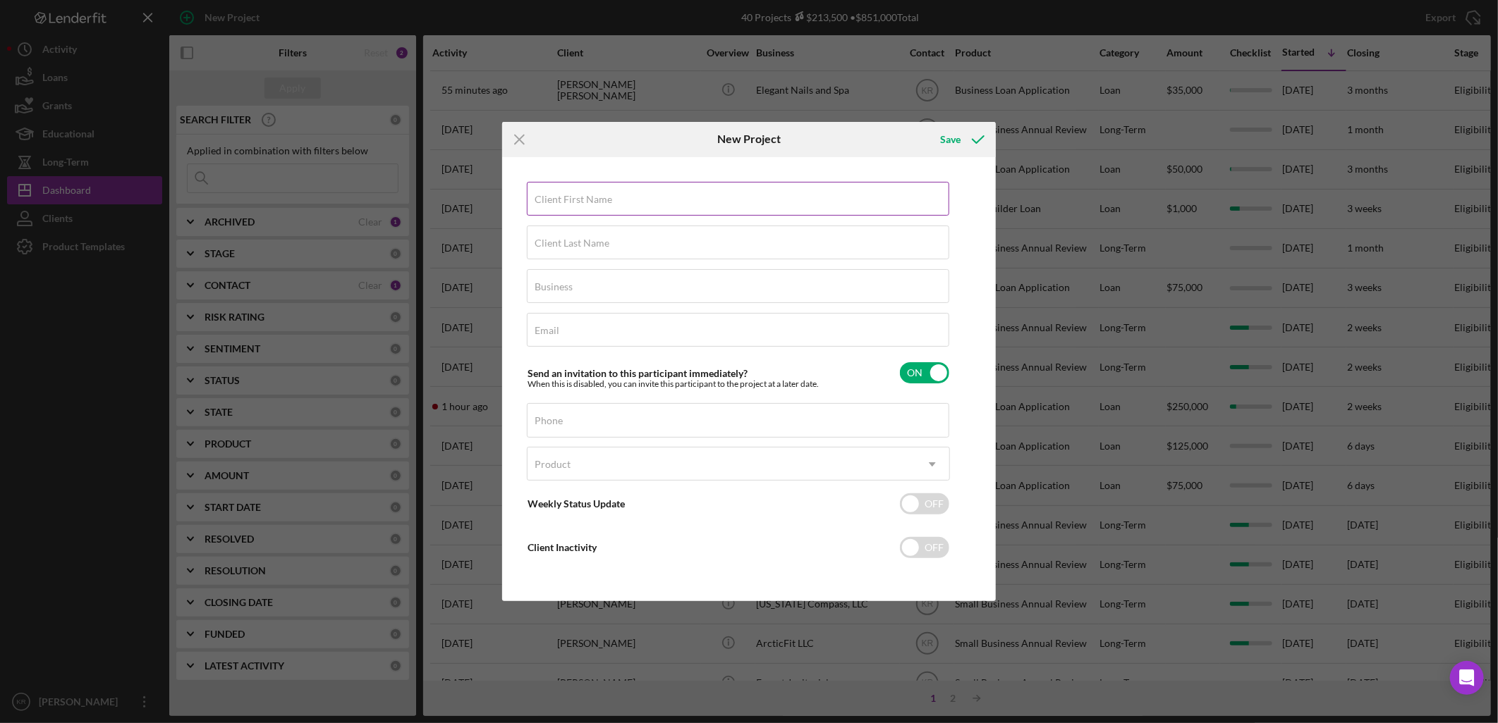
click at [624, 199] on div "Client First Name Required" at bounding box center [738, 199] width 423 height 35
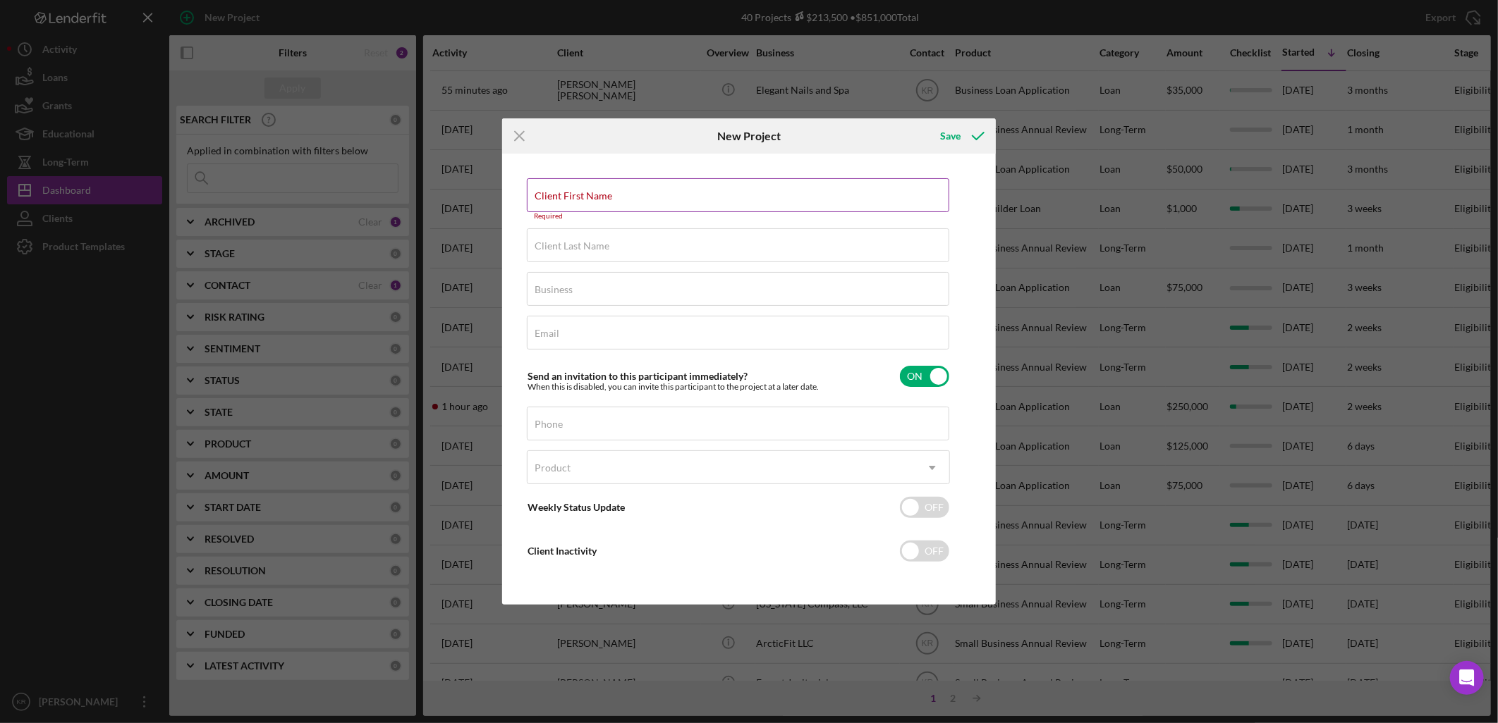
click at [605, 202] on input "Client First Name" at bounding box center [738, 195] width 422 height 34
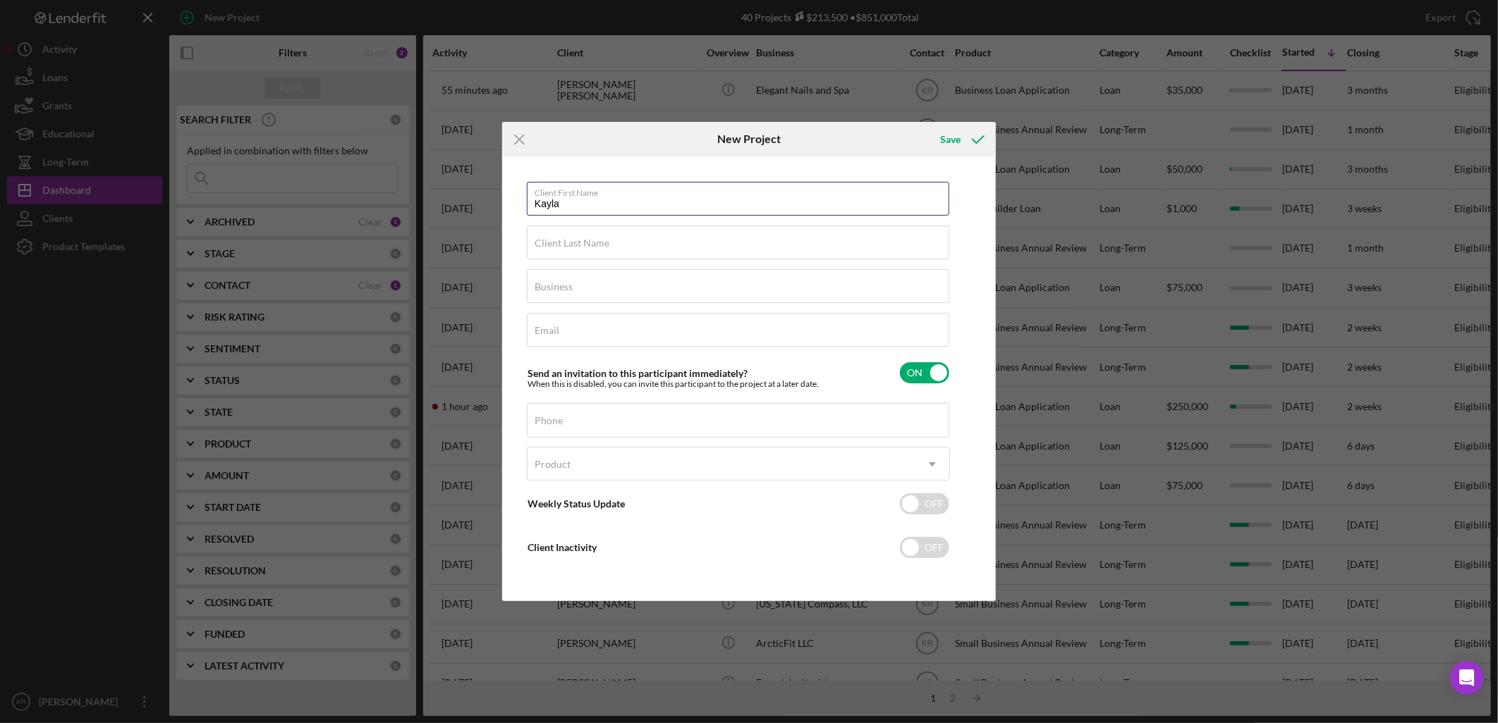
type input "Kayla"
click at [632, 231] on div "Client Last Name Required" at bounding box center [738, 243] width 423 height 35
type input "d"
type input "[PERSON_NAME]"
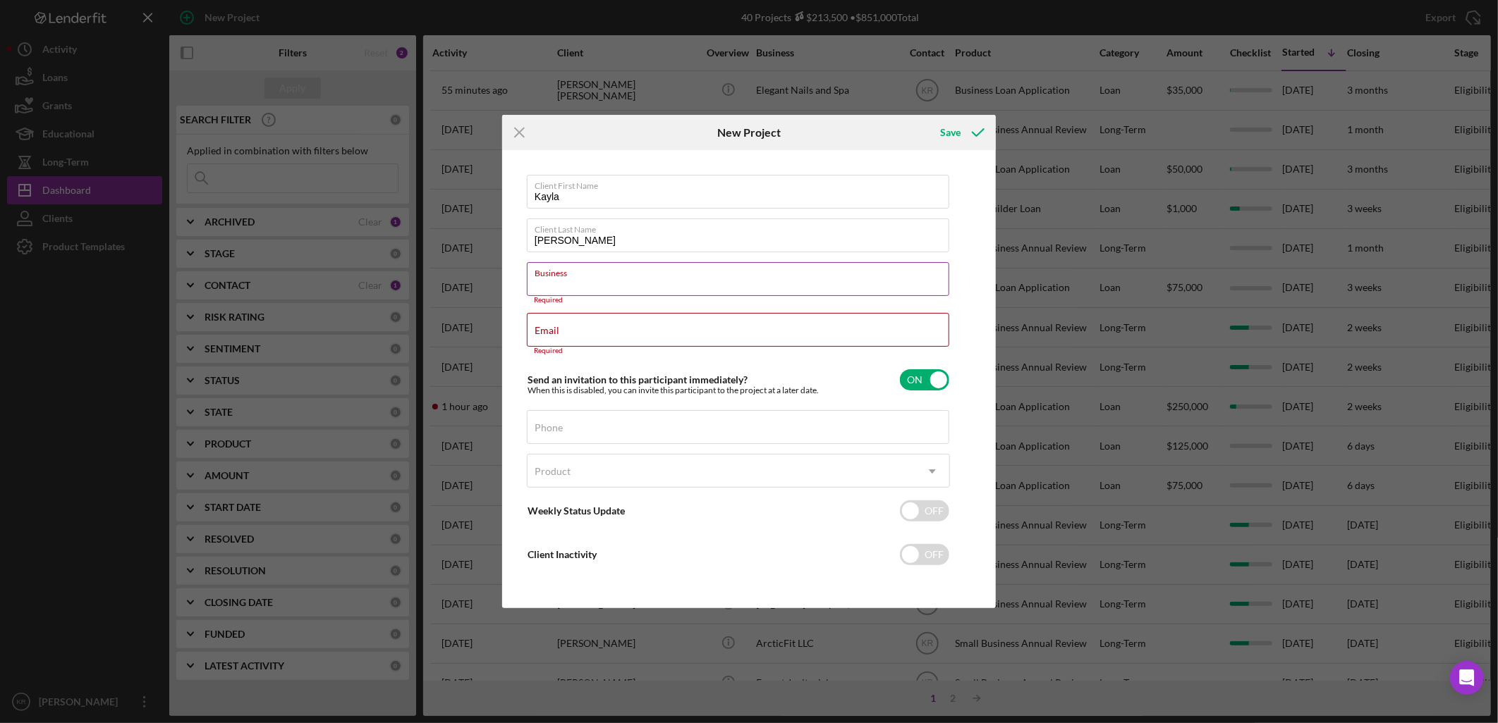
click at [596, 286] on input "Business" at bounding box center [738, 279] width 422 height 34
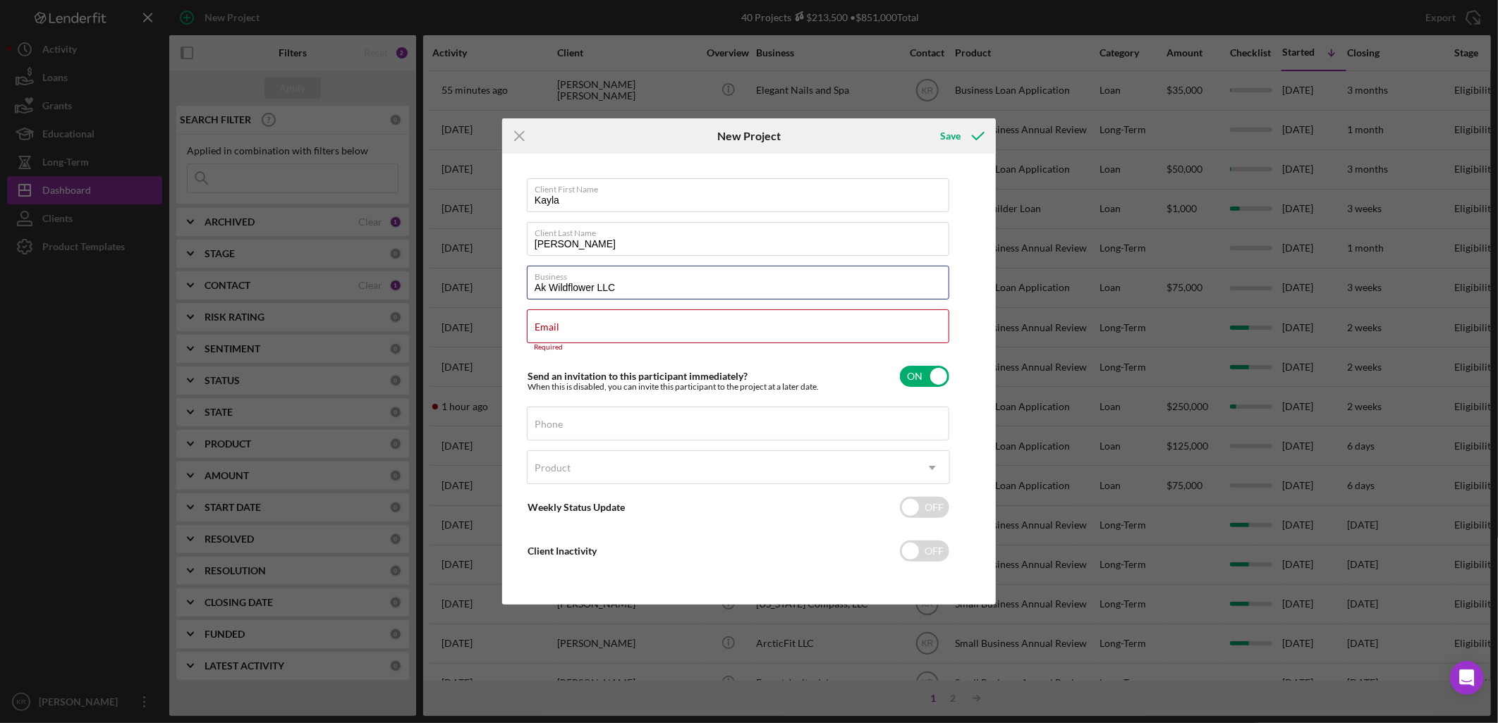
type input "Ak Wildflower LLC"
click at [773, 326] on div "Email Required" at bounding box center [738, 331] width 423 height 42
drag, startPoint x: 773, startPoint y: 326, endPoint x: 666, endPoint y: 320, distance: 108.0
click at [666, 319] on div "Email Required" at bounding box center [738, 331] width 423 height 42
paste input "[EMAIL_ADDRESS][DOMAIN_NAME]"
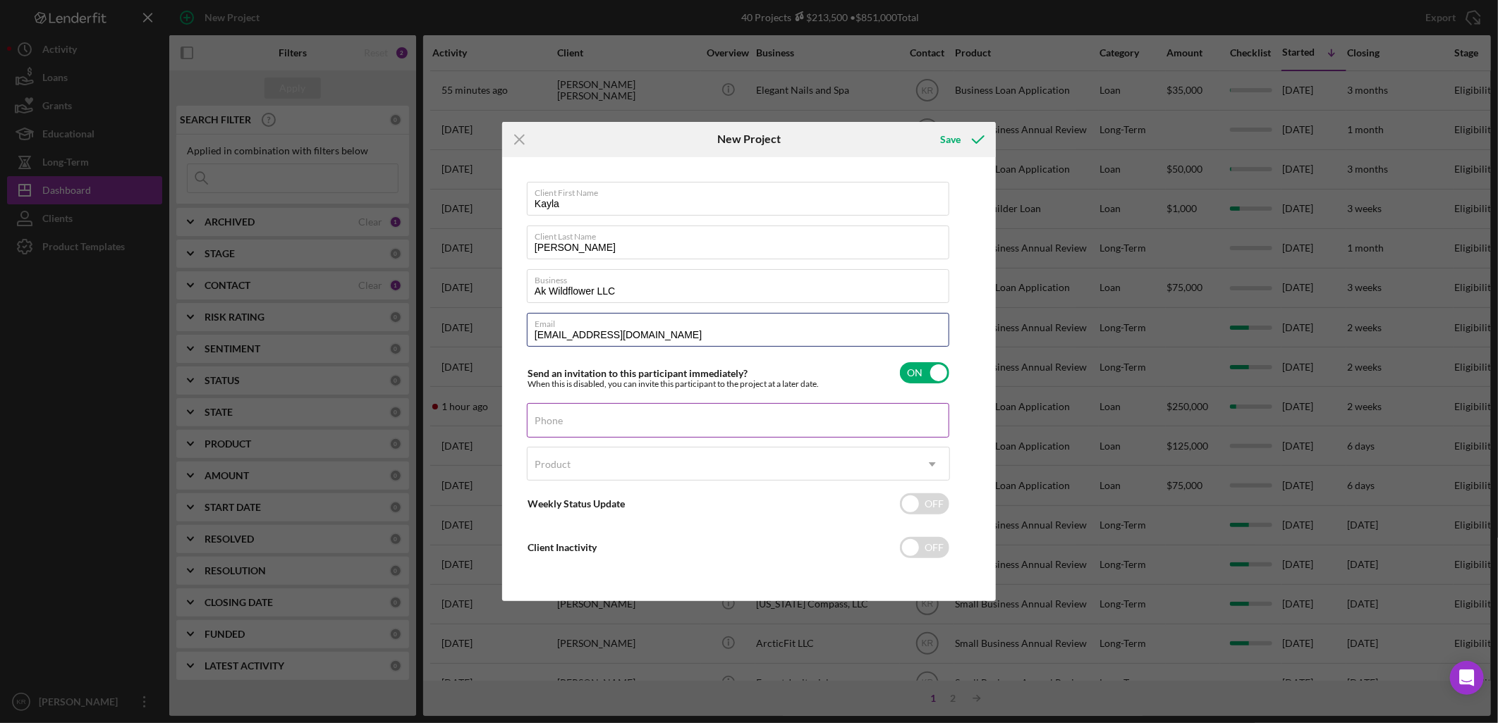
type input "[EMAIL_ADDRESS][DOMAIN_NAME]"
click at [630, 418] on div "Phone" at bounding box center [738, 420] width 423 height 35
type input "[PHONE_NUMBER]"
click at [660, 466] on div "Product" at bounding box center [721, 464] width 388 height 32
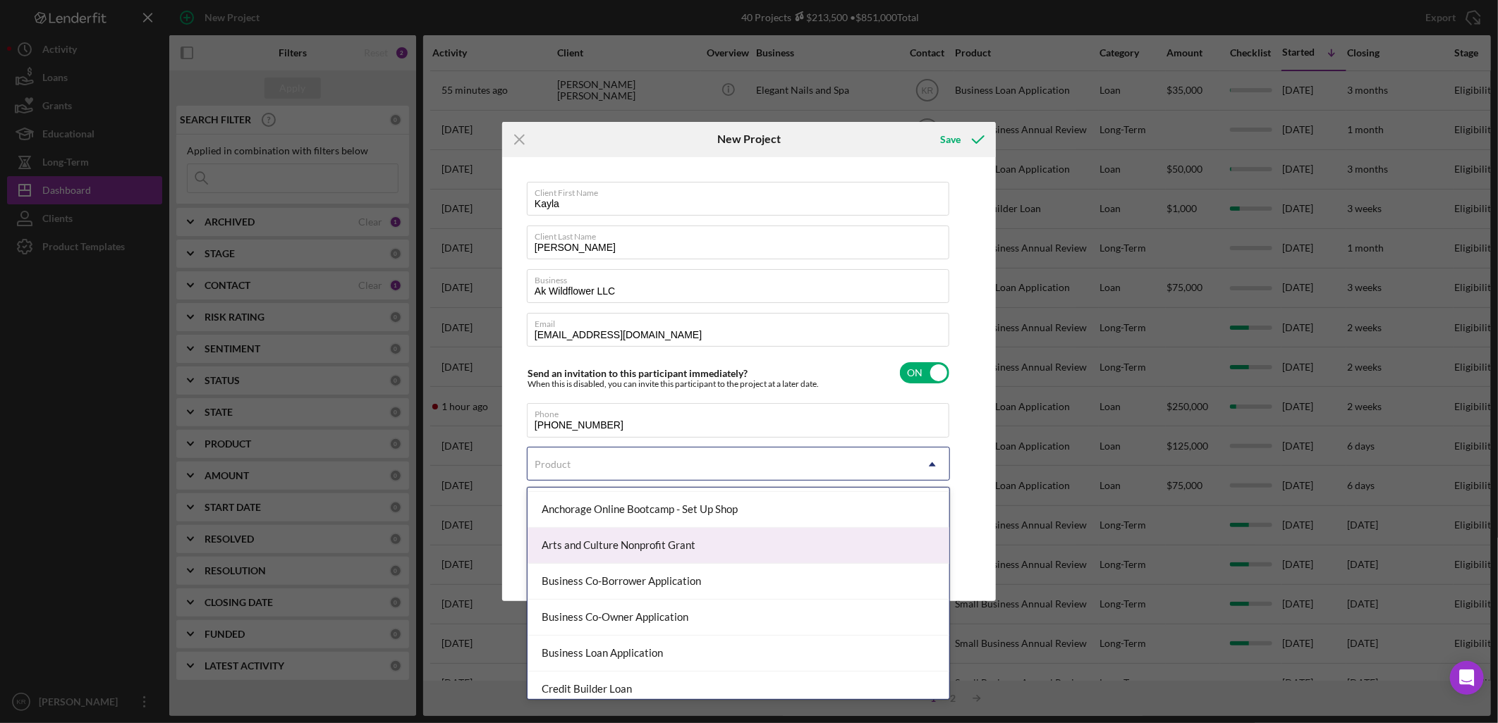
scroll to position [157, 0]
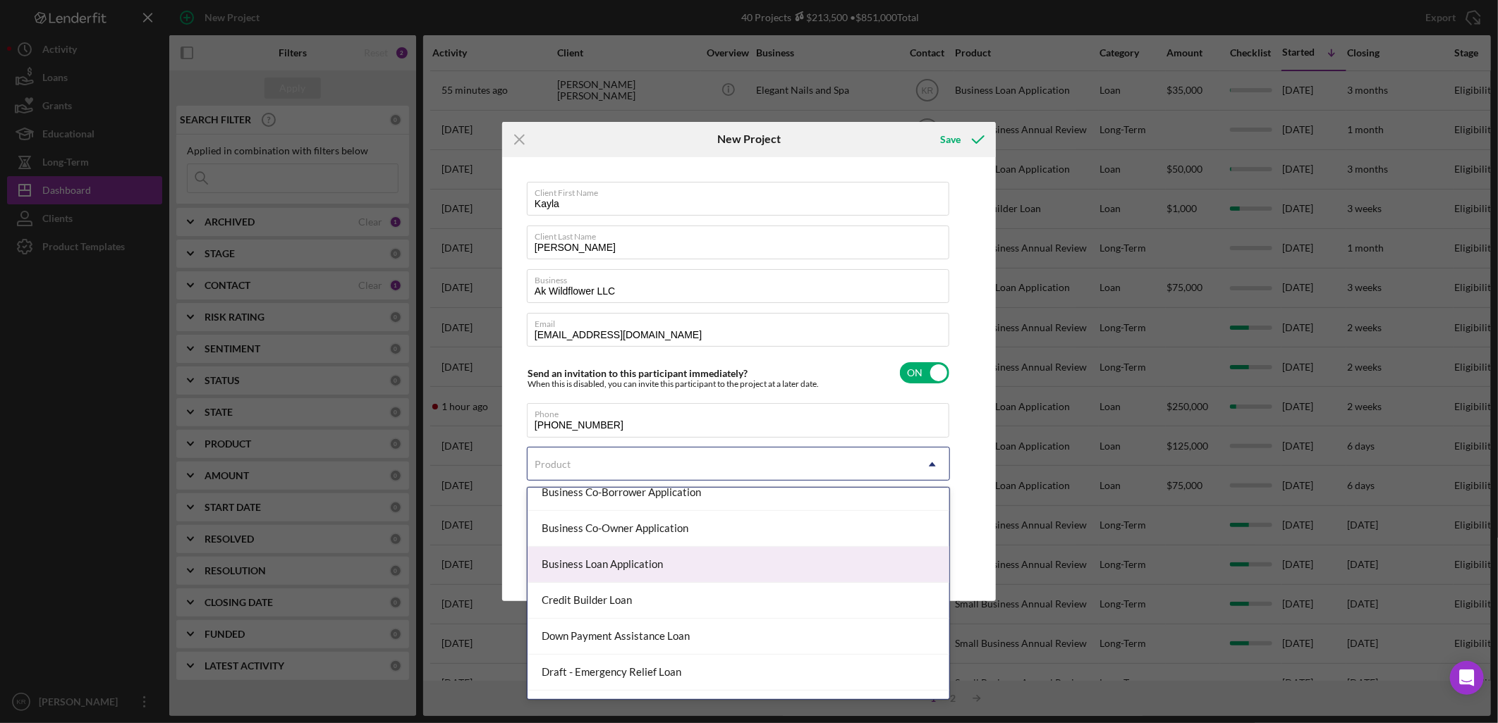
click at [663, 568] on div "Business Loan Application" at bounding box center [738, 565] width 422 height 36
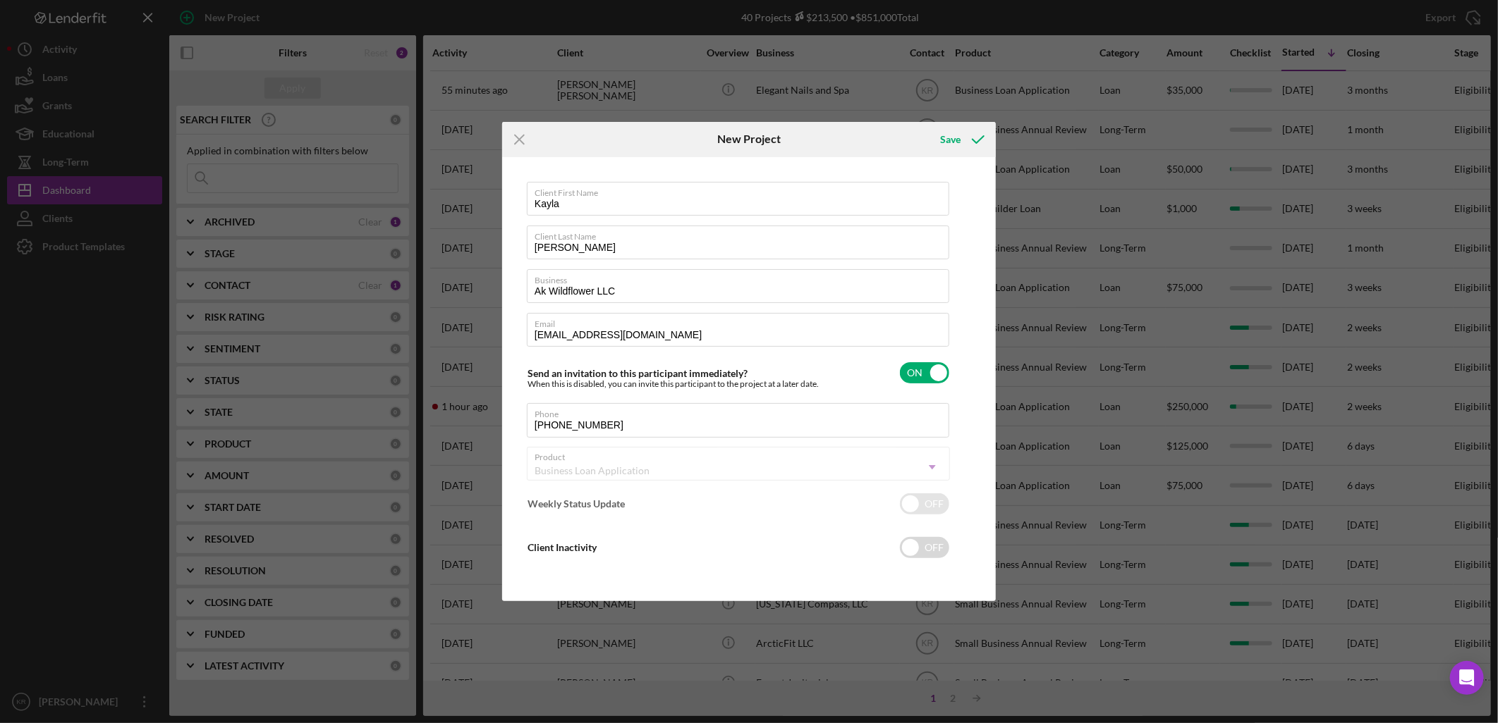
checkbox input "true"
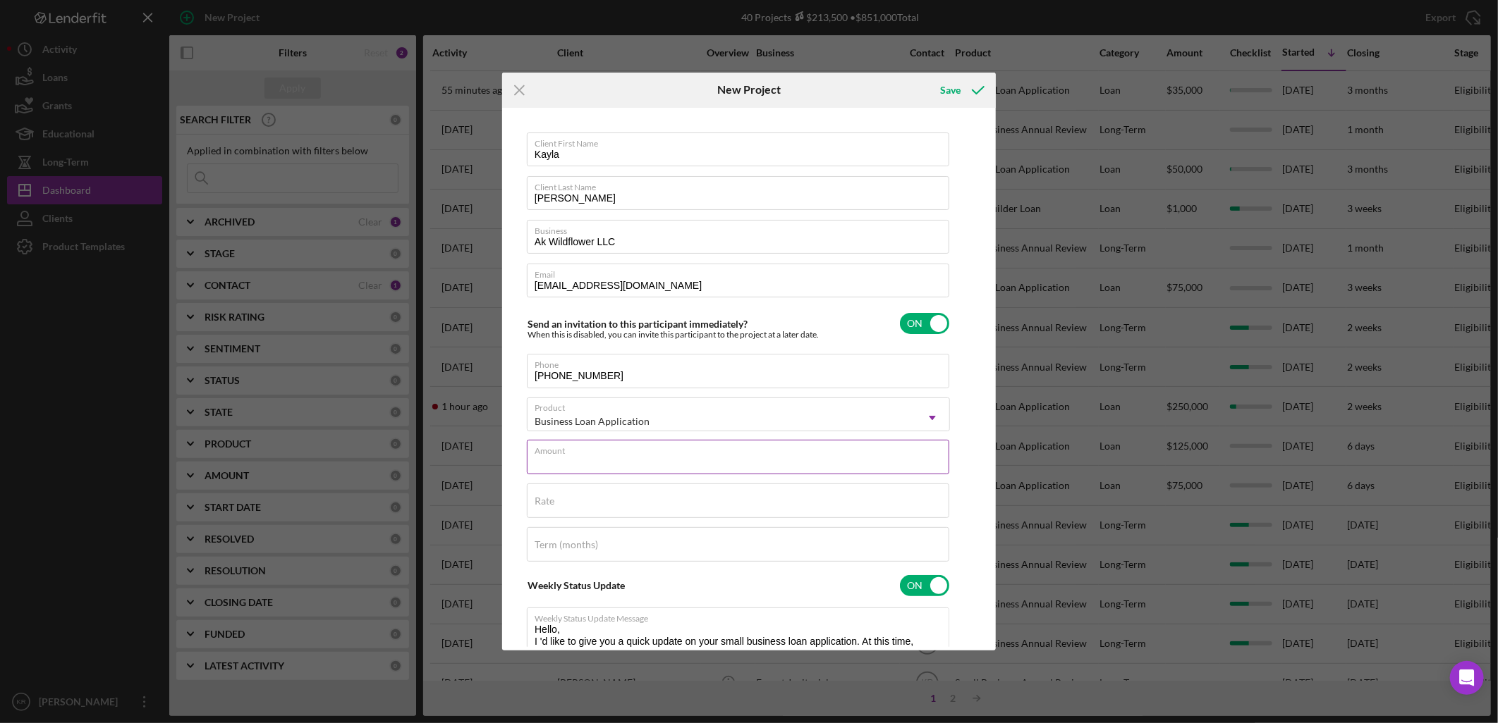
click at [647, 463] on input "Amount" at bounding box center [738, 457] width 422 height 34
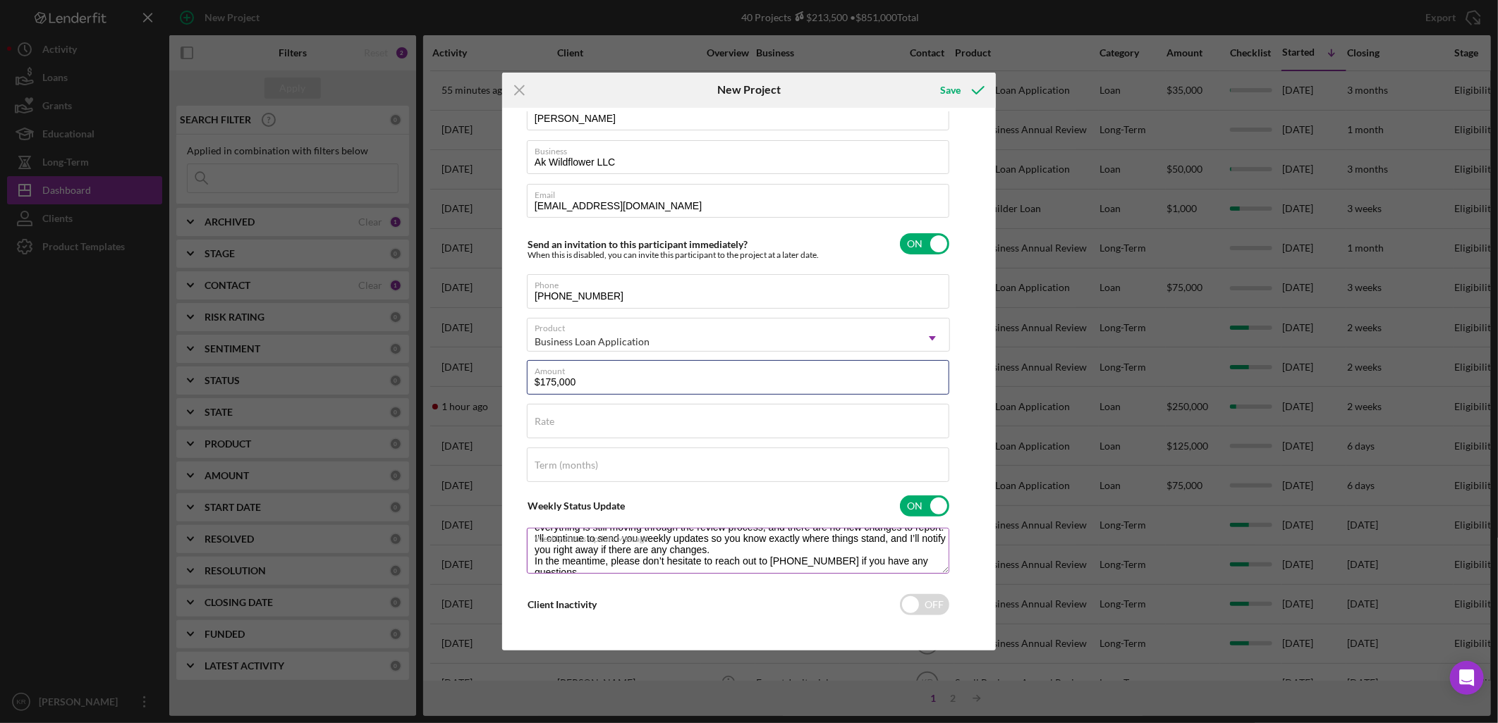
scroll to position [79, 0]
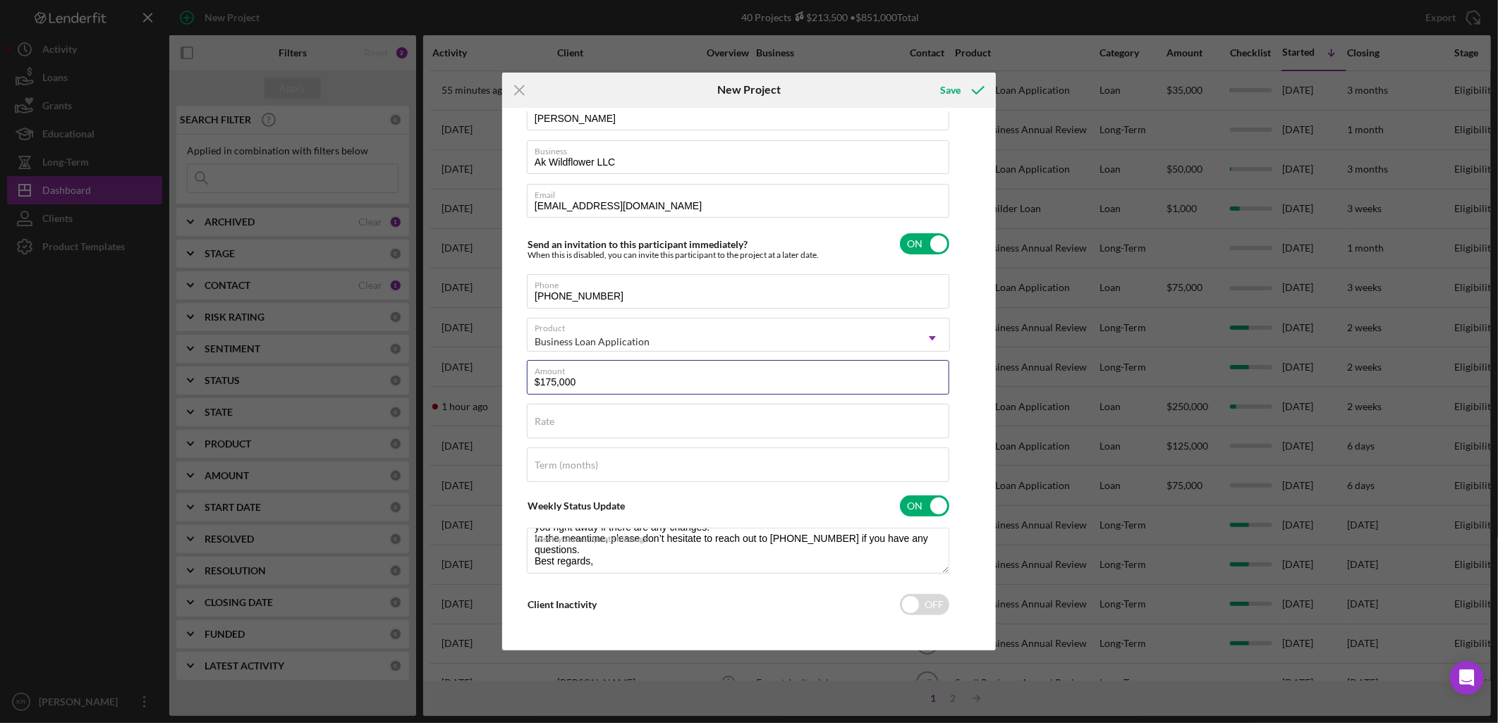
type input "$175,000"
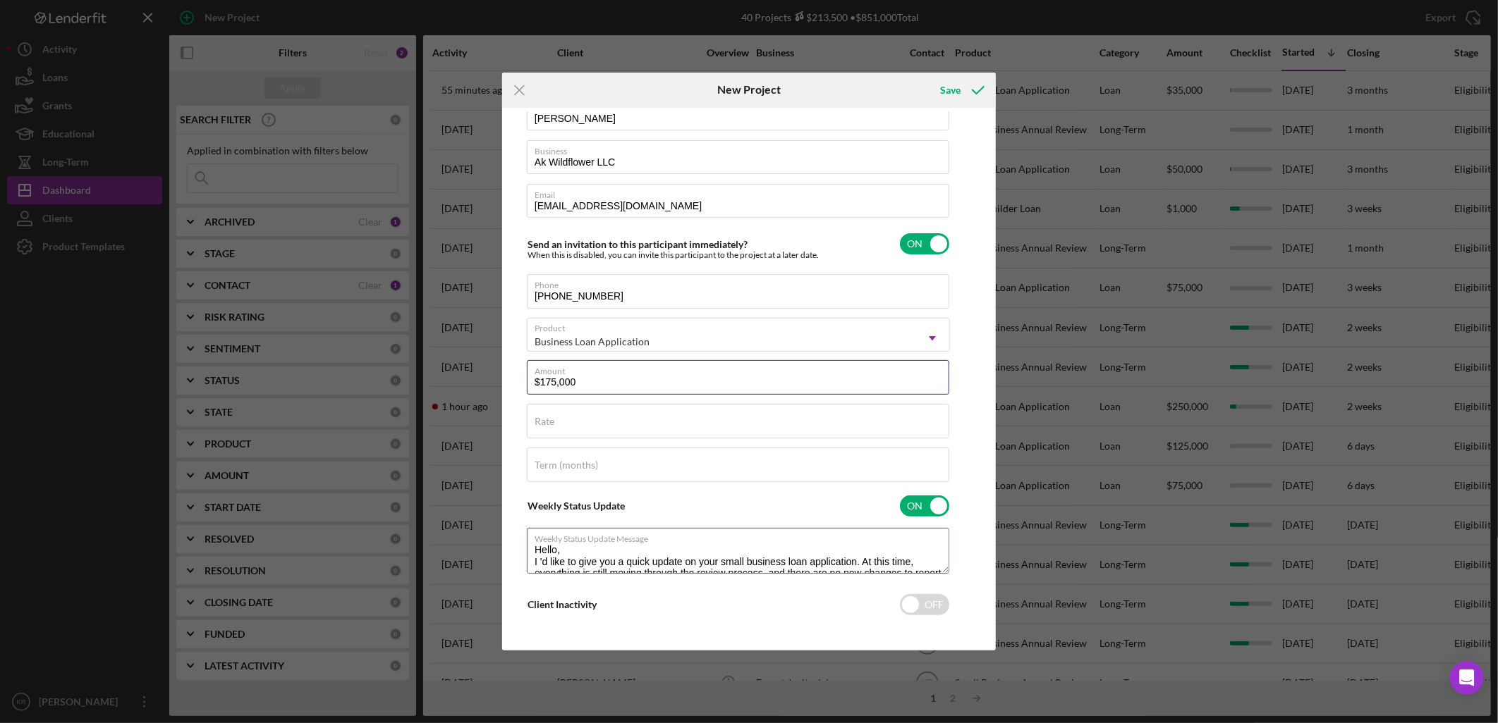
scroll to position [2, 0]
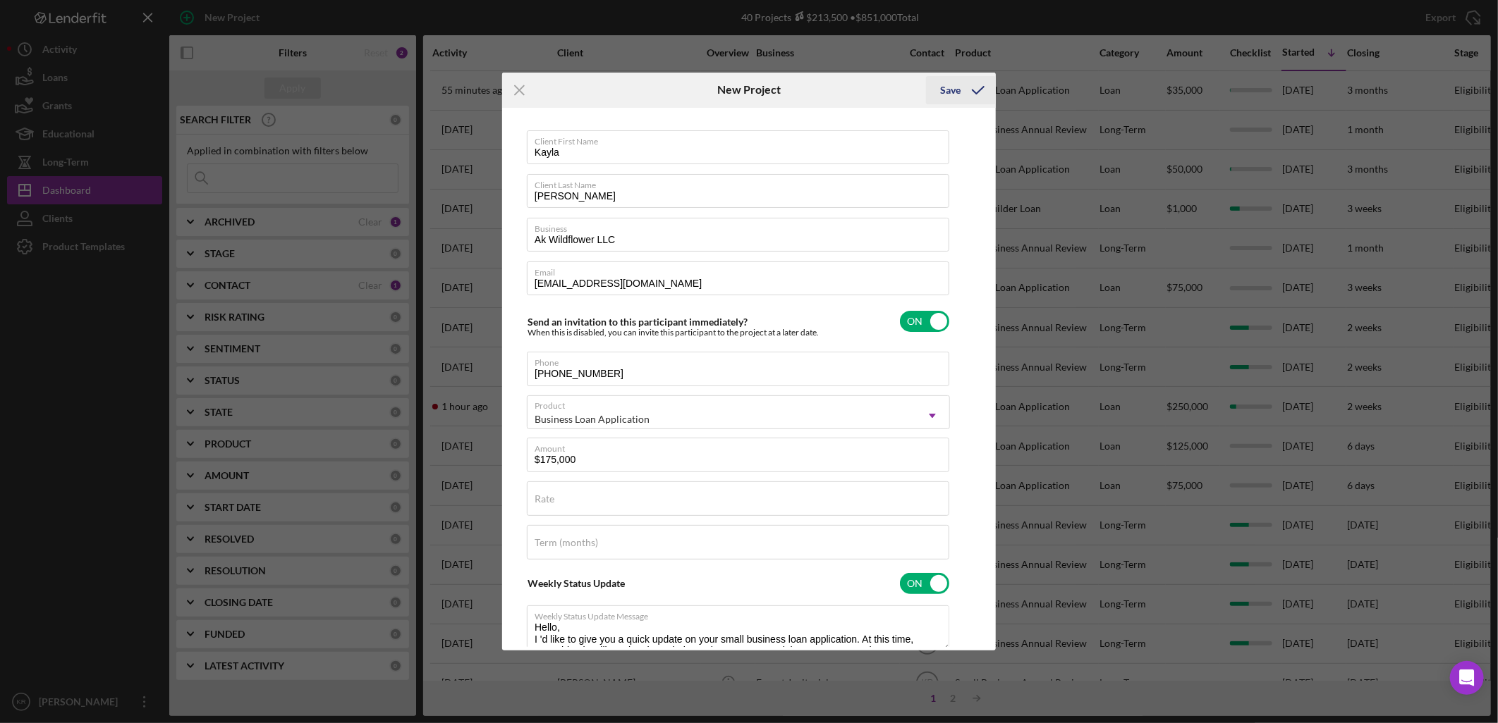
click at [957, 96] on div "Save" at bounding box center [950, 90] width 20 height 28
checkbox input "false"
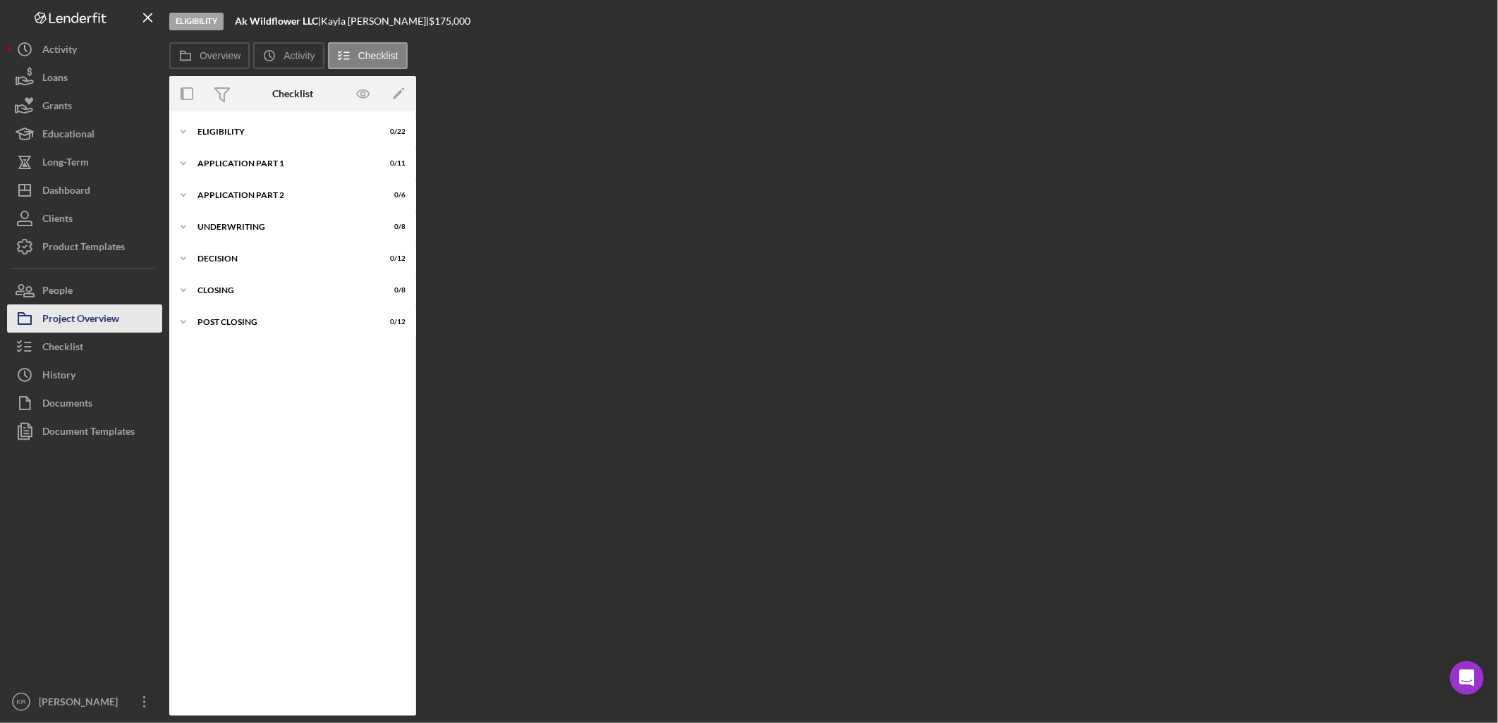
click at [86, 316] on div "Project Overview" at bounding box center [80, 321] width 77 height 32
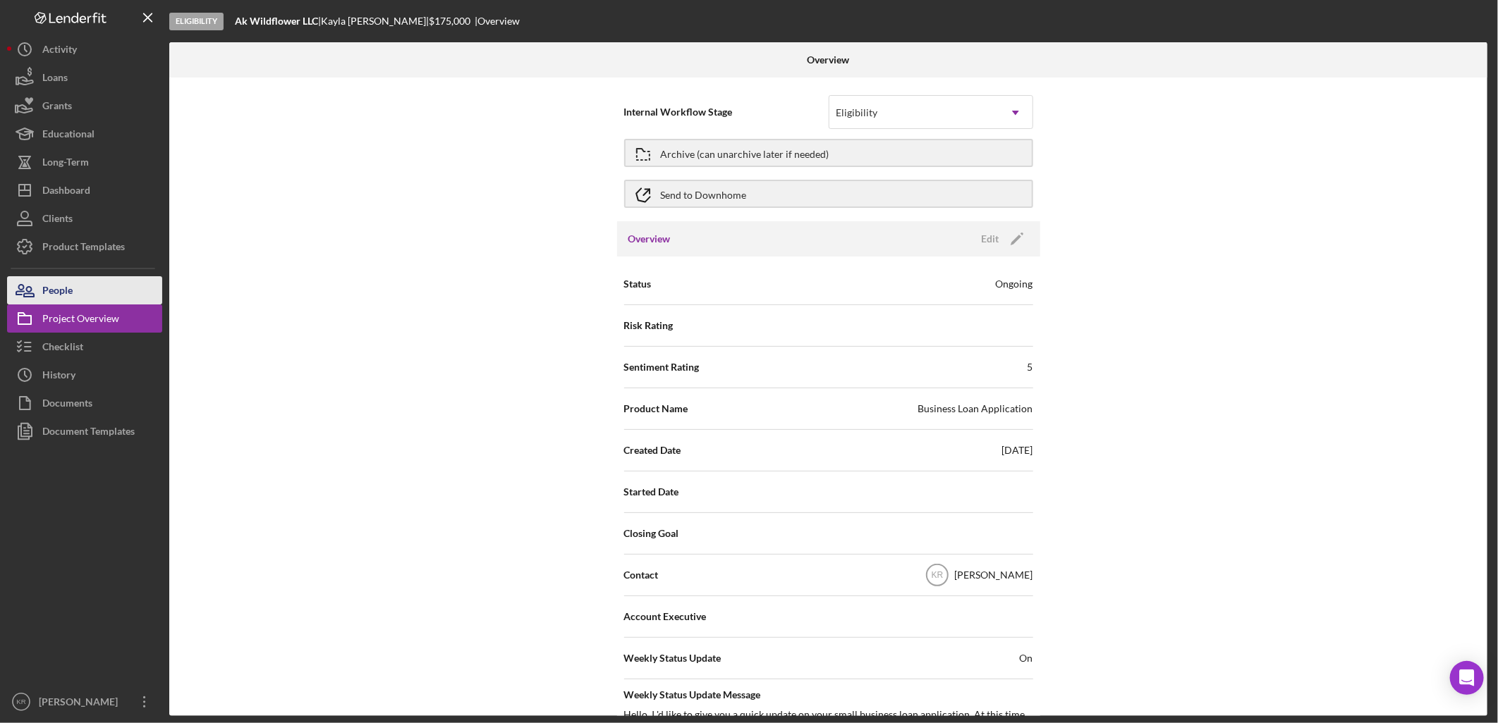
click at [124, 290] on button "People" at bounding box center [84, 290] width 155 height 28
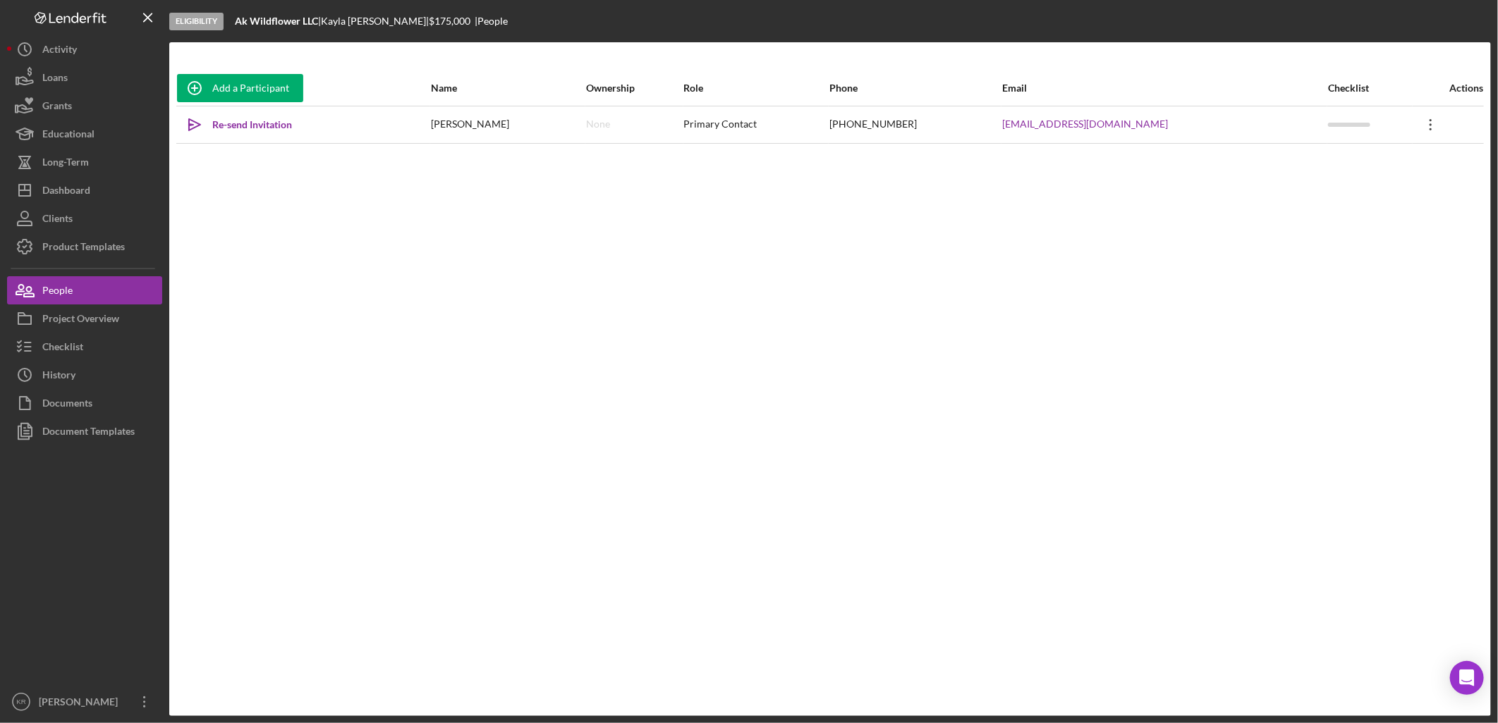
click at [1413, 124] on icon "Icon/Overflow" at bounding box center [1430, 124] width 35 height 35
click at [1319, 188] on button "Icon/Link Get Invitation Link" at bounding box center [1354, 190] width 155 height 28
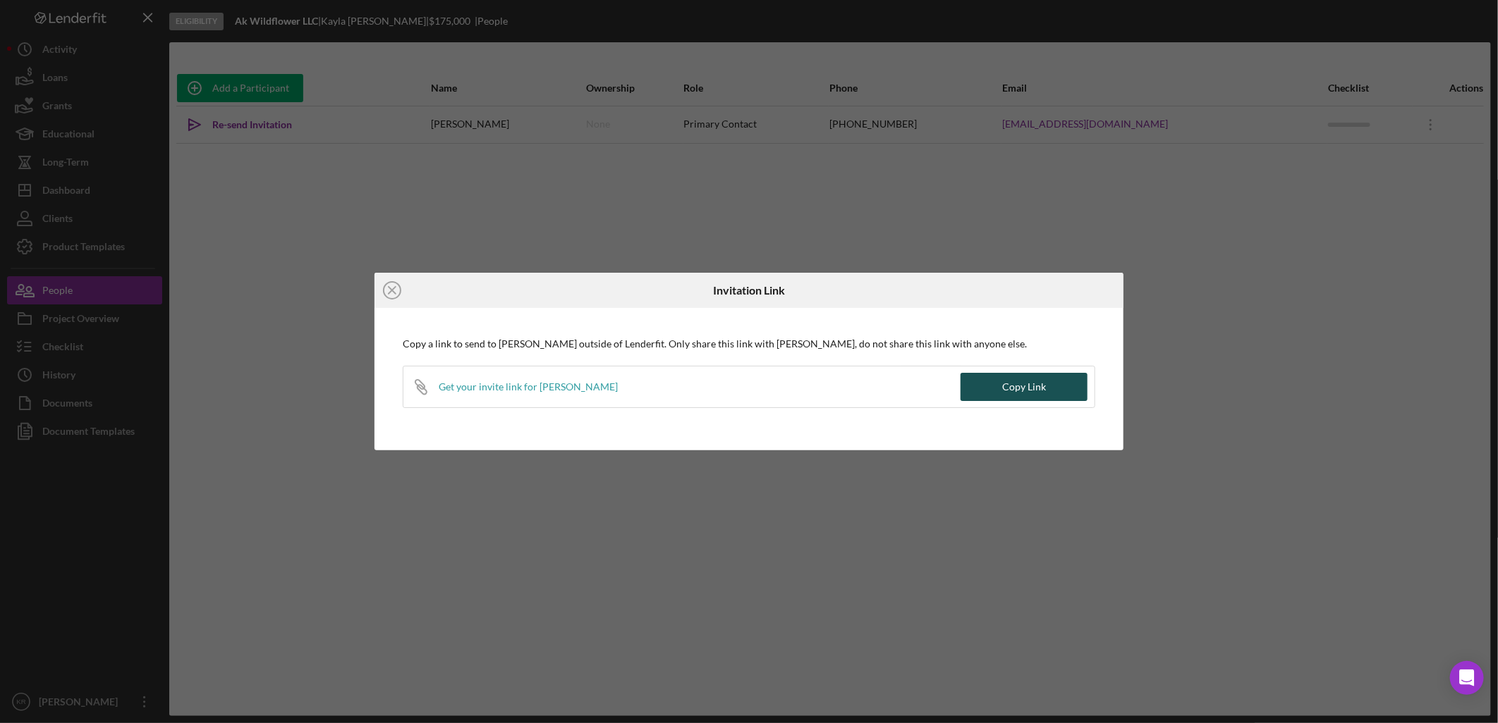
click at [1023, 386] on div "Copy Link" at bounding box center [1024, 387] width 44 height 28
